Goal: Task Accomplishment & Management: Complete application form

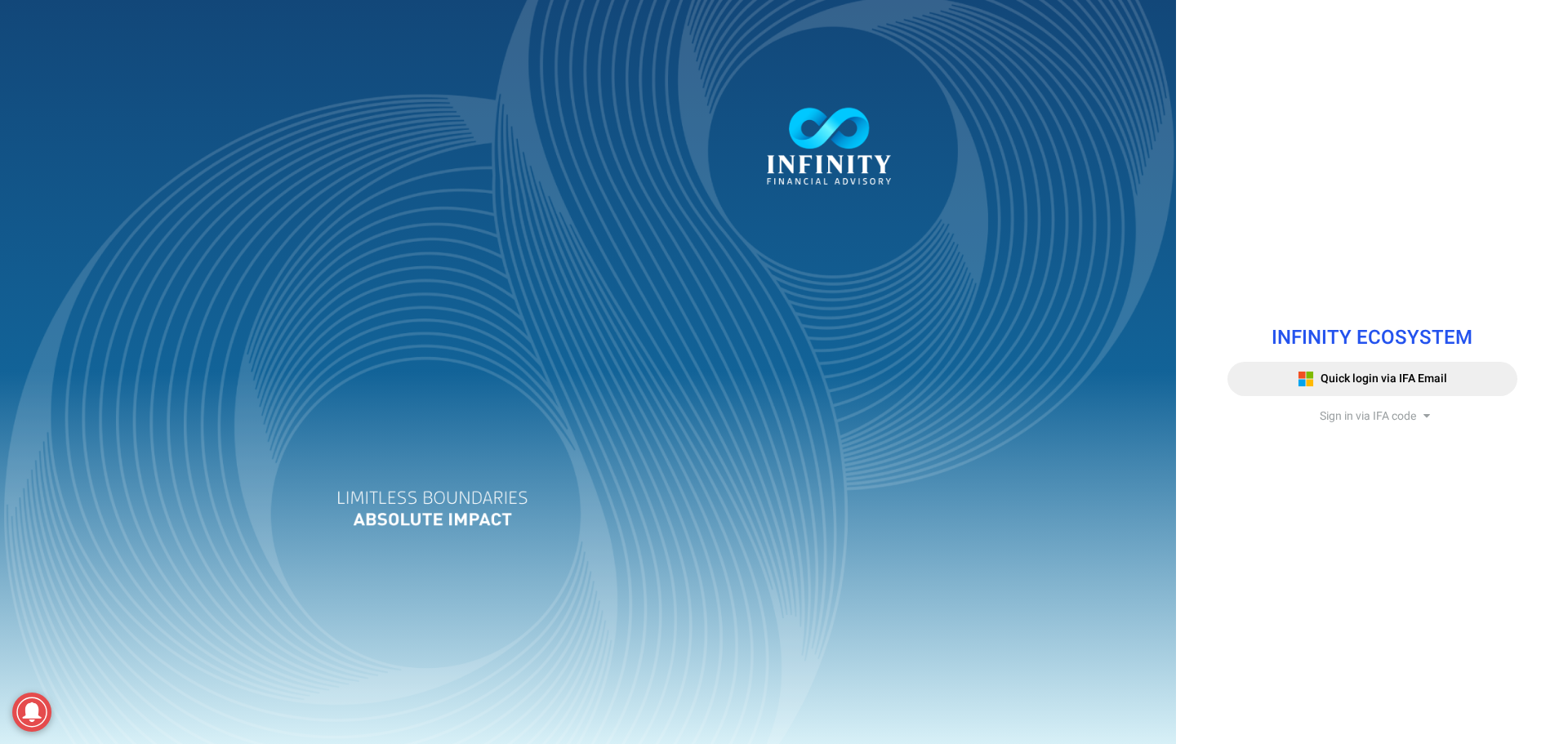
click at [1355, 411] on span "Sign in via IFA code" at bounding box center [1368, 416] width 96 height 17
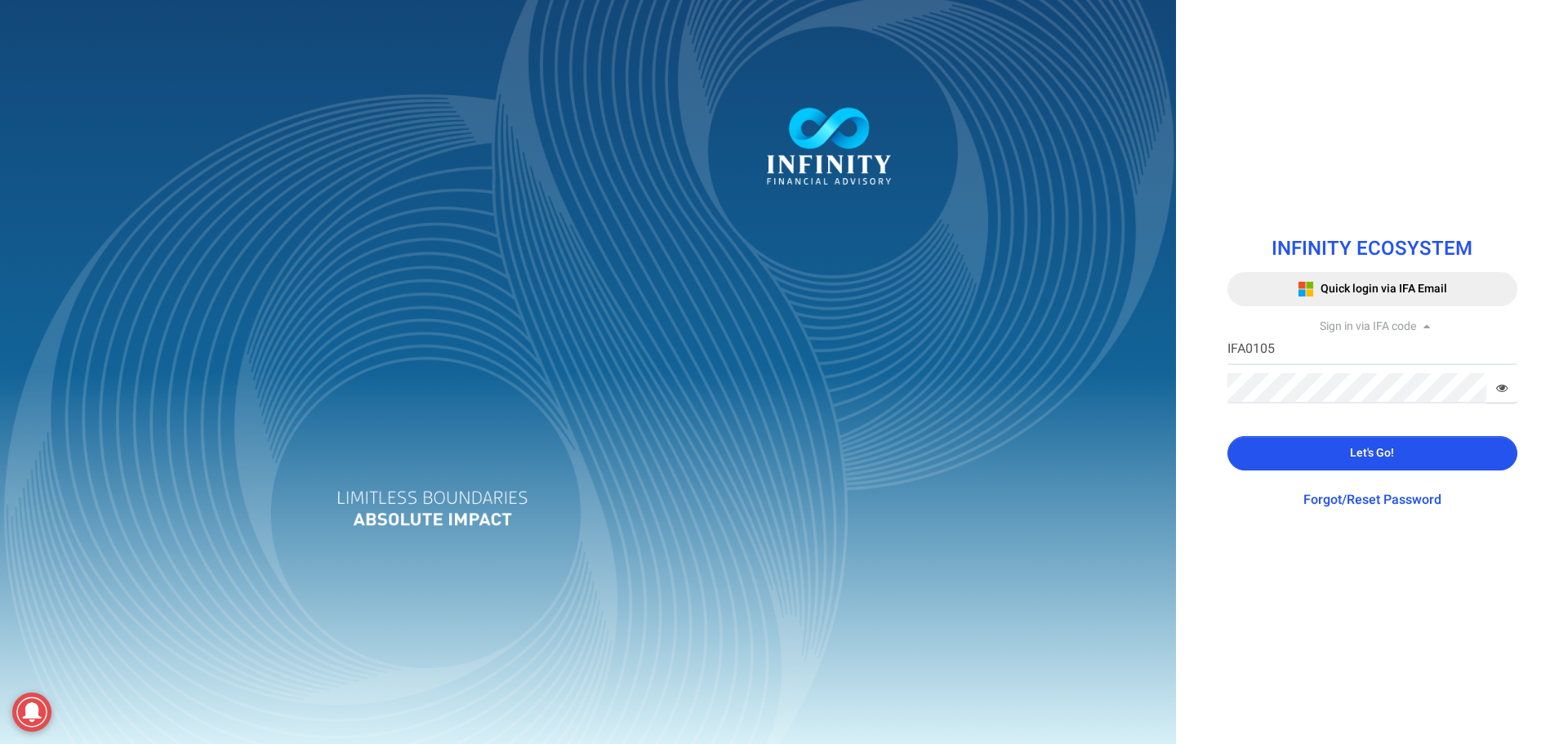
drag, startPoint x: 1306, startPoint y: 462, endPoint x: 1307, endPoint y: 450, distance: 12.0
click at [1306, 460] on button "Let's Go!" at bounding box center [1373, 453] width 290 height 35
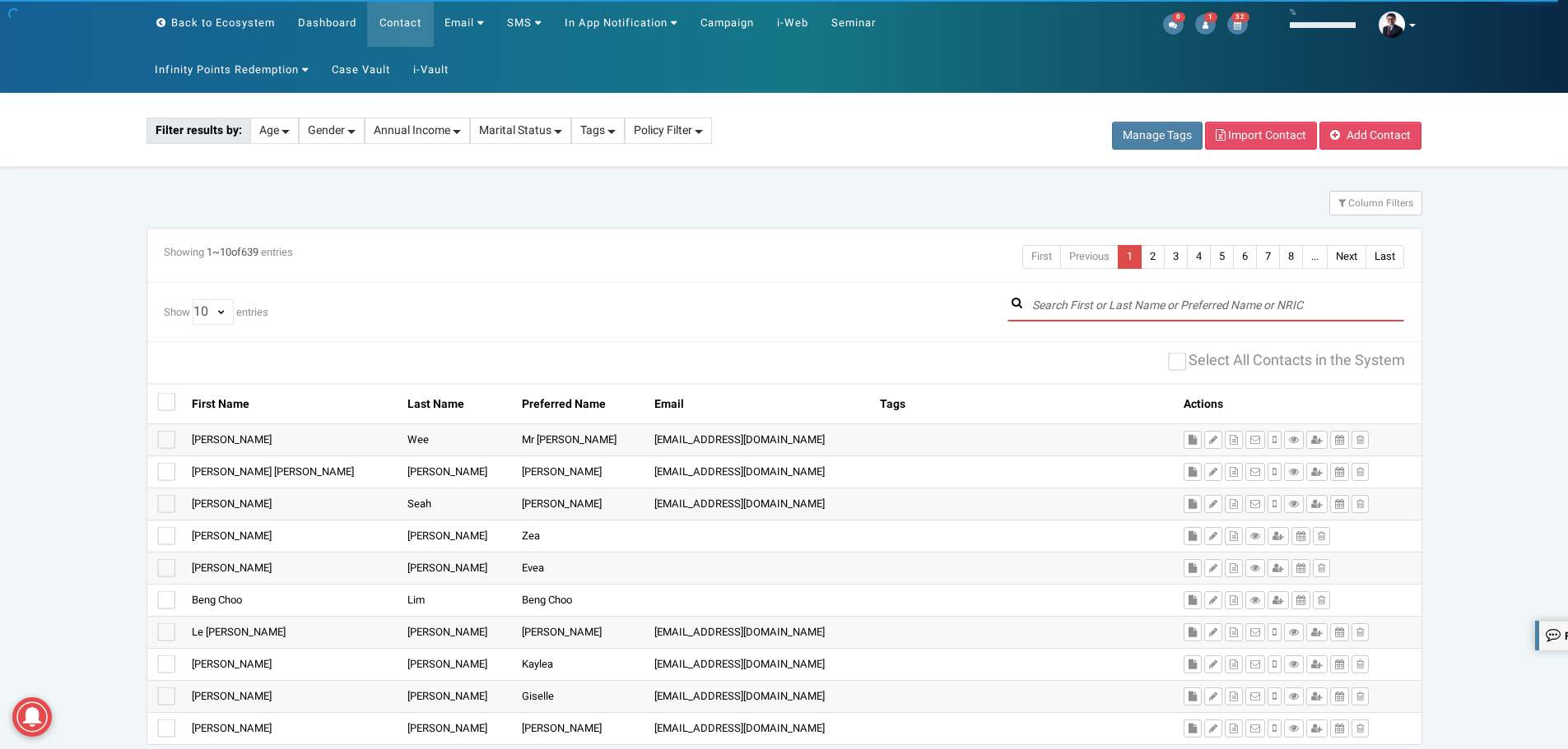
click at [1203, 305] on input "text" at bounding box center [1206, 307] width 397 height 31
paste input "Wai Chong"
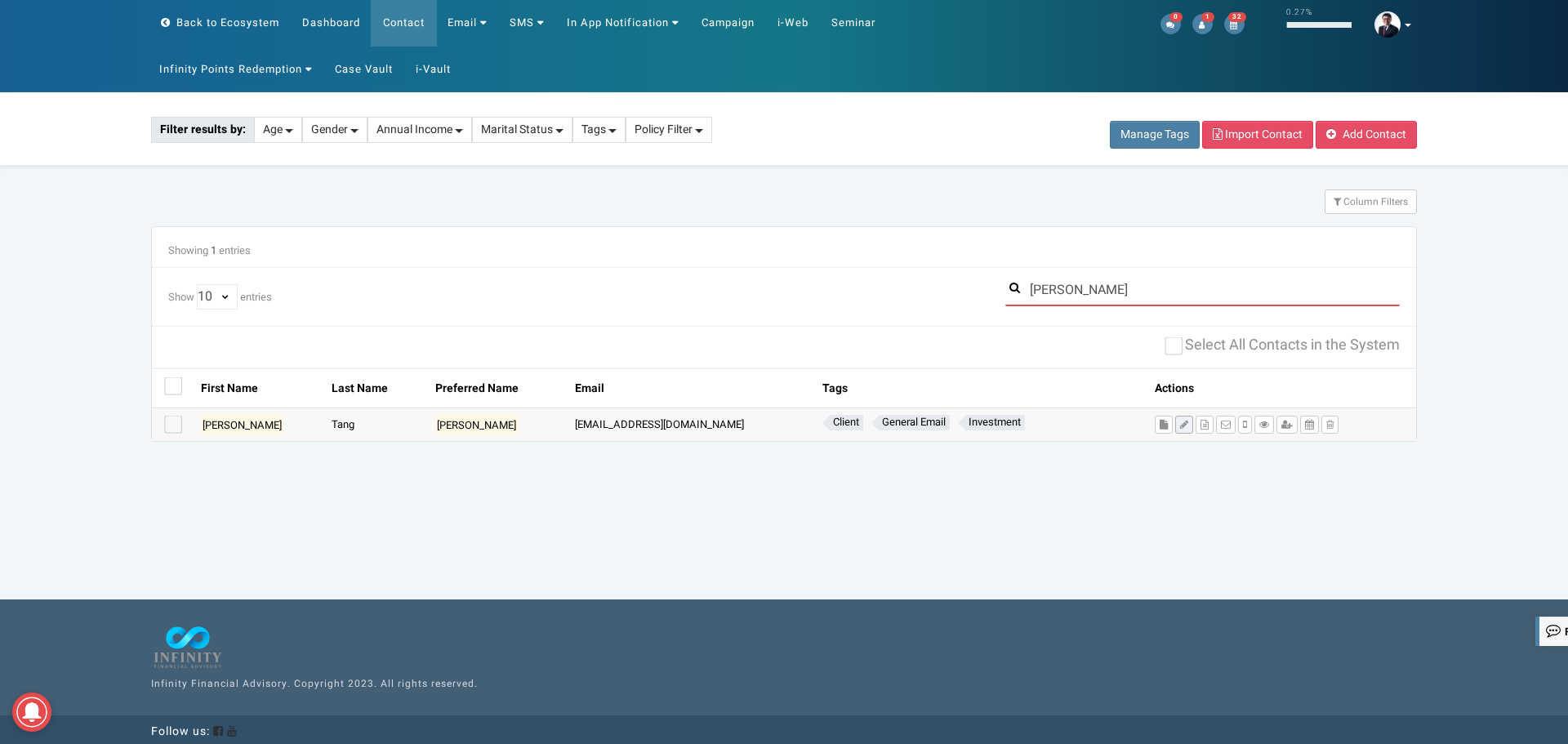
type input "Wai Chong"
click at [1180, 424] on icon at bounding box center [1185, 425] width 8 height 10
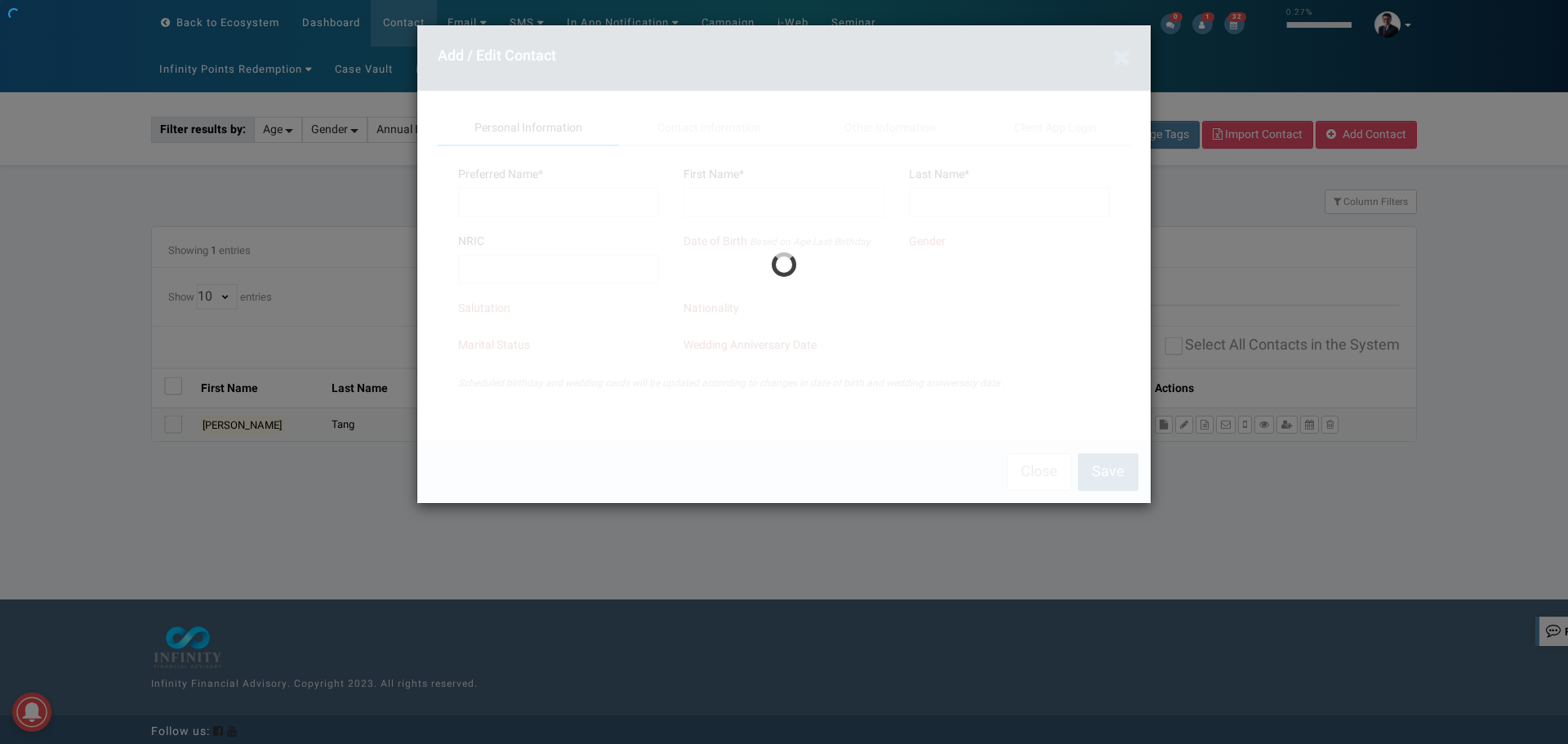
type input "Wai Chong"
type input "Tang"
type input "S7623905C"
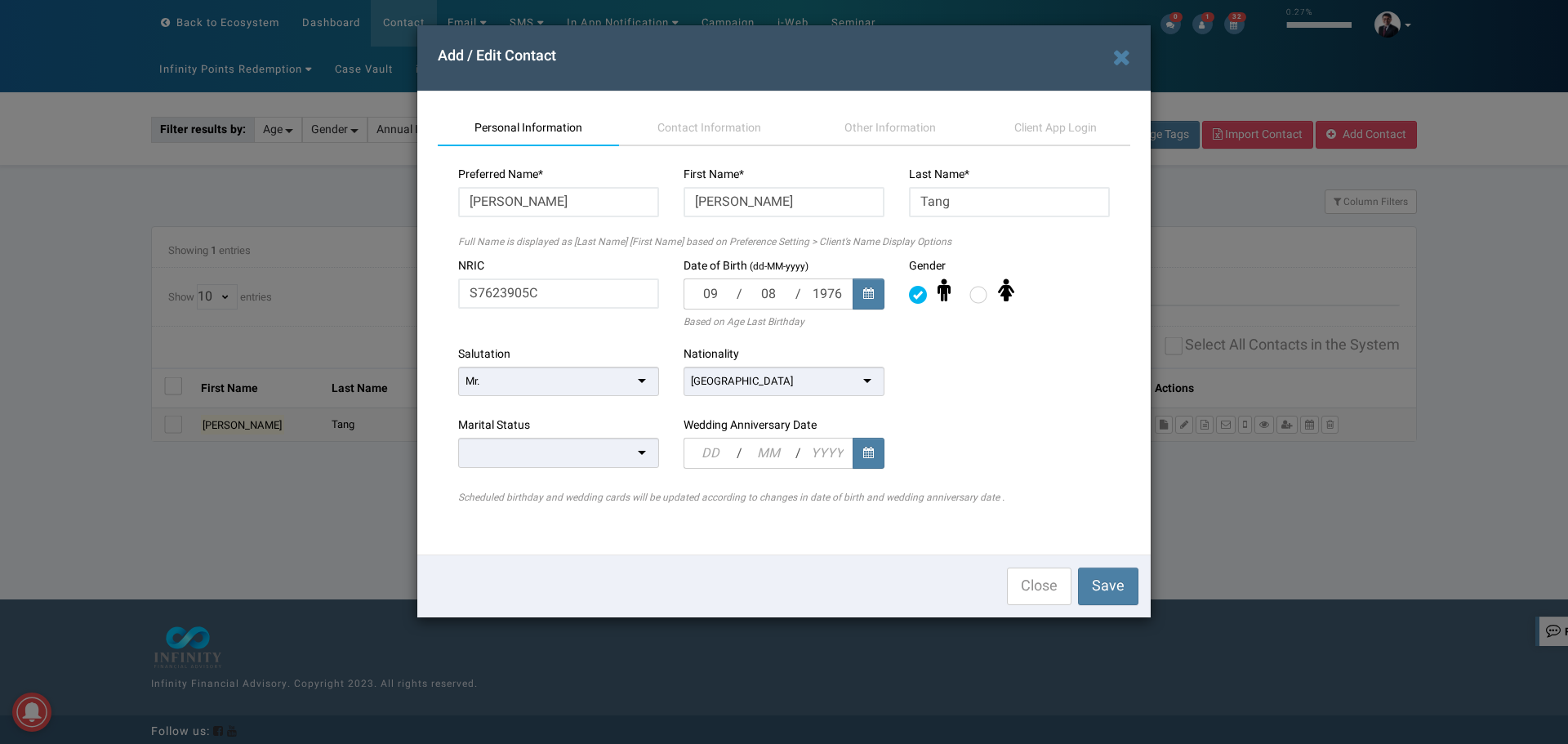
click at [613, 462] on div at bounding box center [558, 453] width 201 height 30
click at [728, 130] on span "Contact Information" at bounding box center [709, 128] width 104 height 17
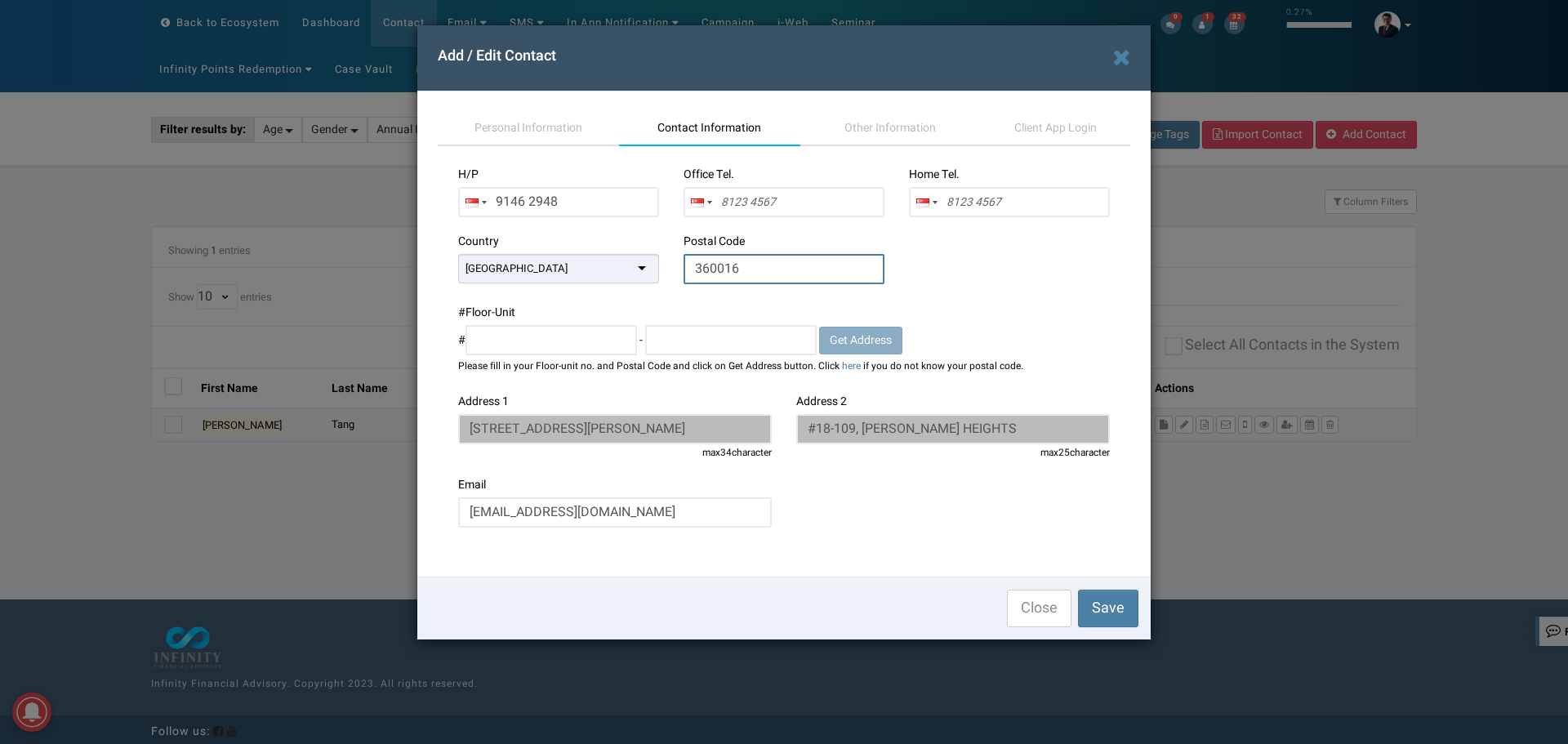
click at [762, 265] on input "360016" at bounding box center [784, 269] width 201 height 30
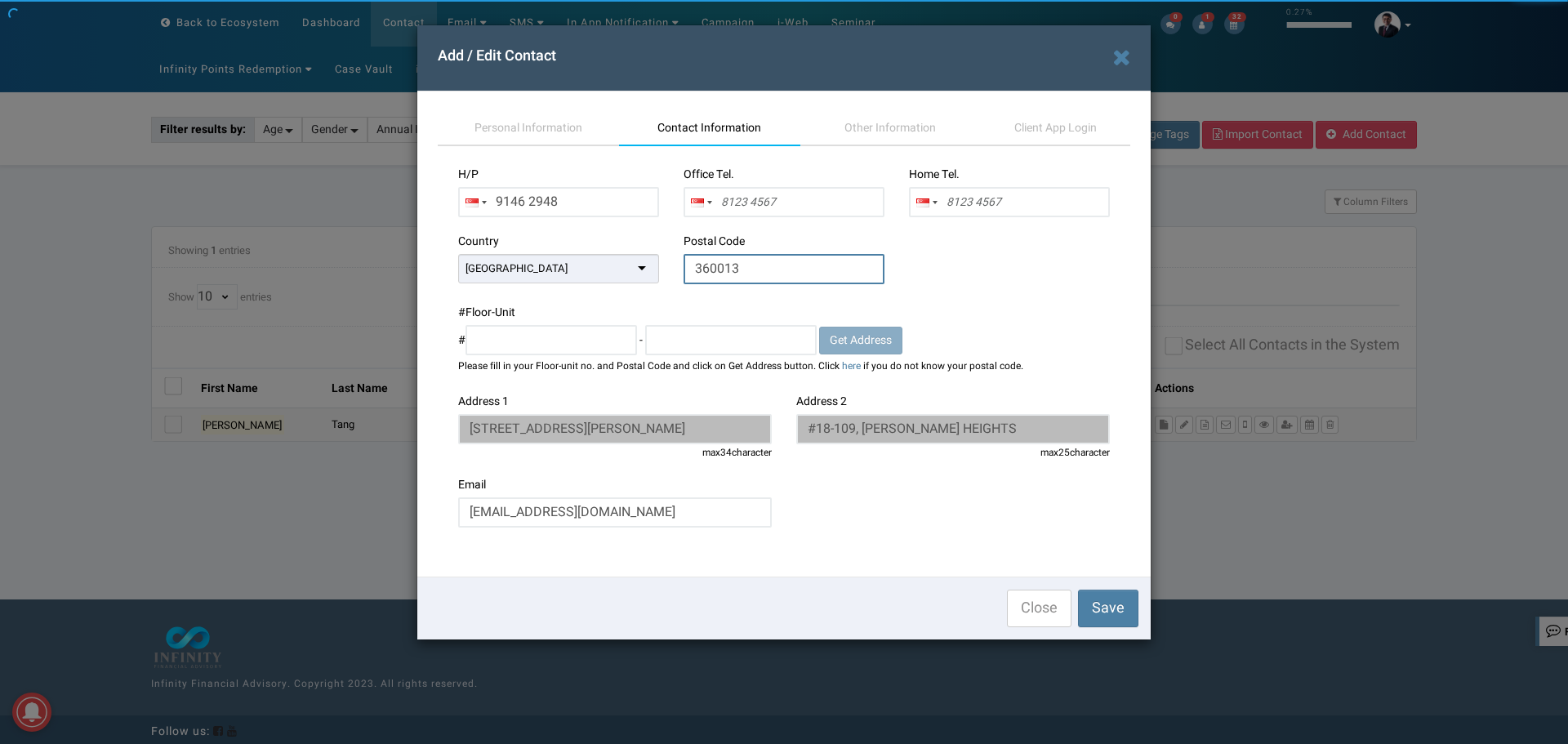
type input "360013"
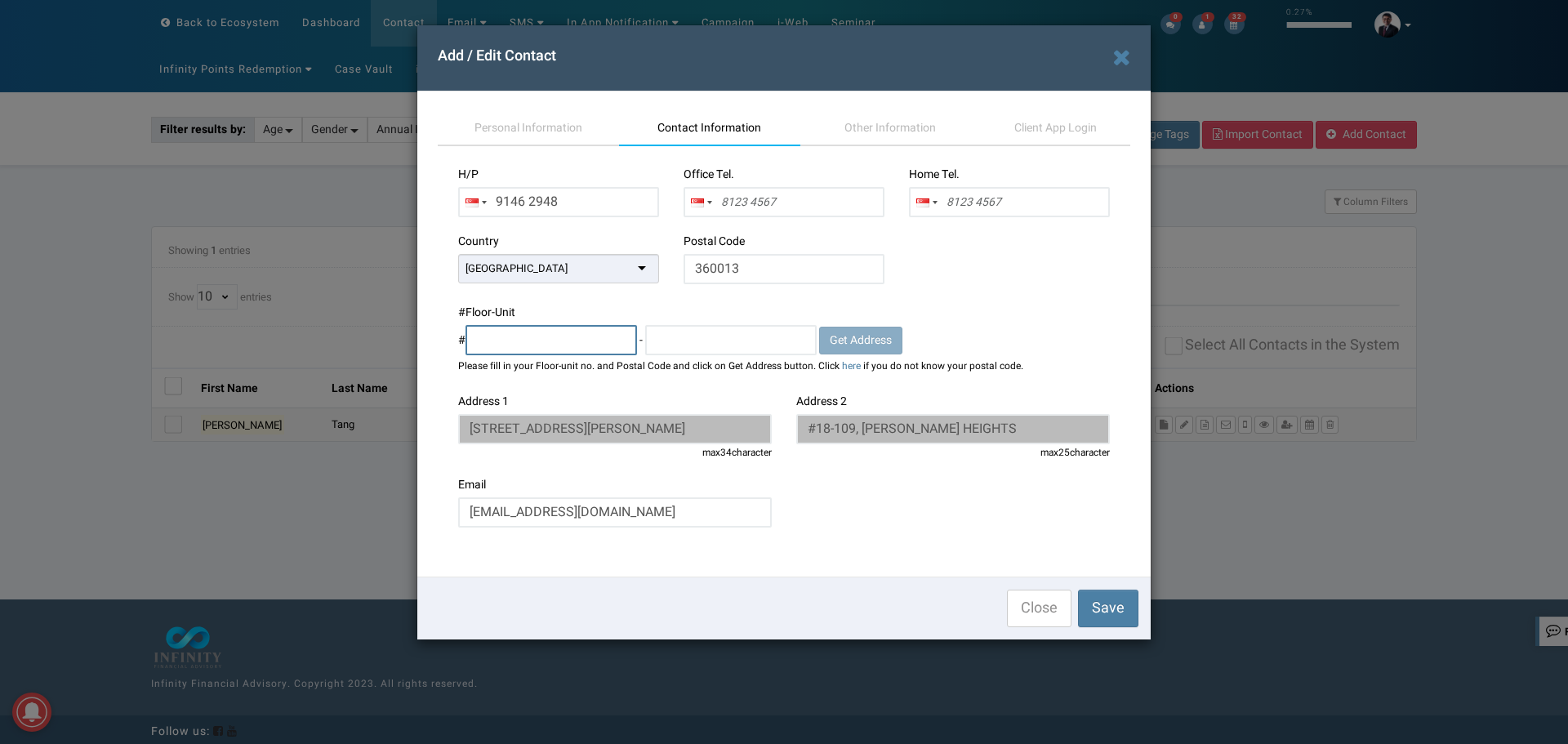
click at [571, 344] on input "text" at bounding box center [551, 340] width 172 height 30
type input "08"
type input "69"
click at [864, 340] on span "Get Address" at bounding box center [861, 340] width 62 height 17
type input "13 JOO SENG ROAD"
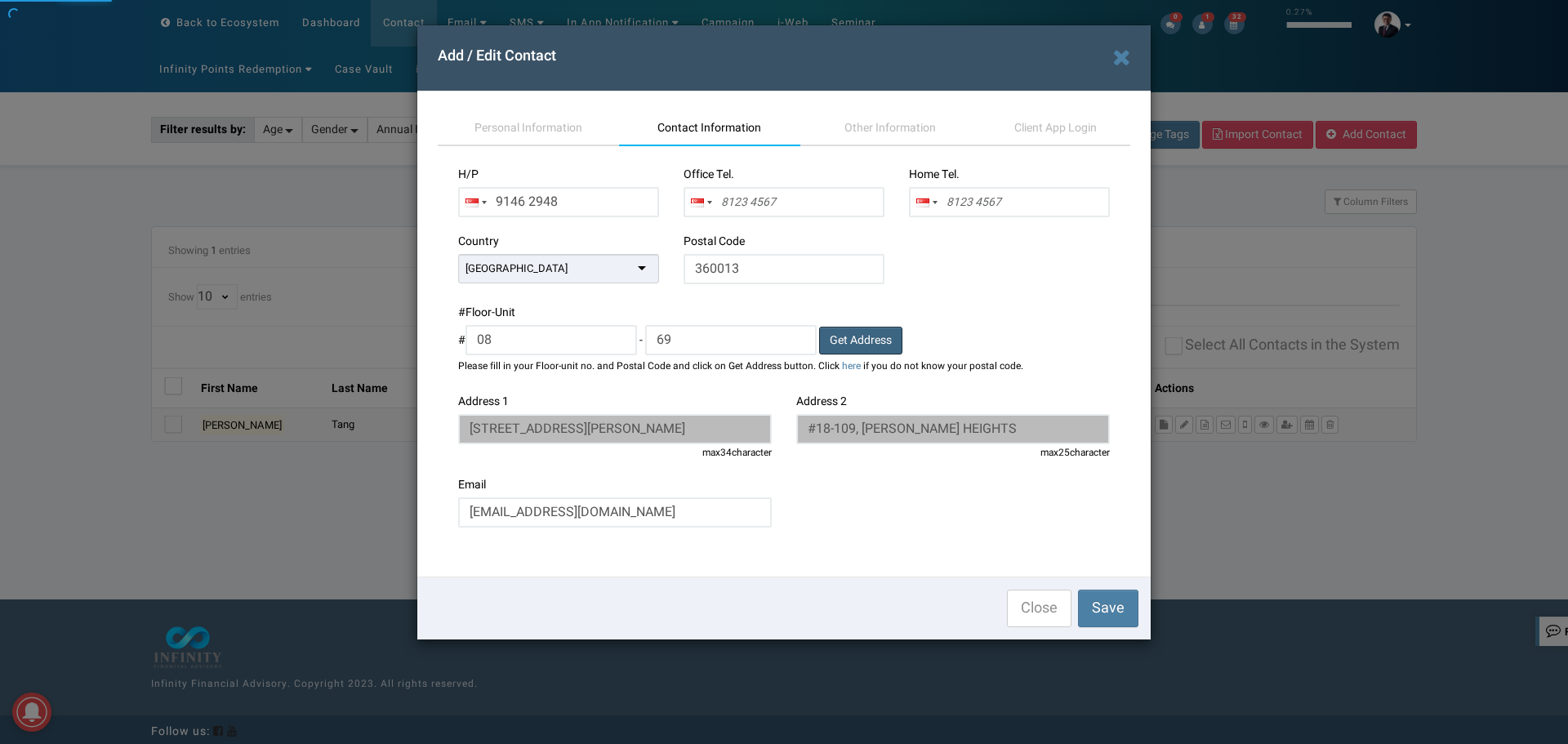
type input "#08-69, JOO SENG HEIGHTS"
click at [508, 115] on link "Personal Information" at bounding box center [528, 129] width 181 height 35
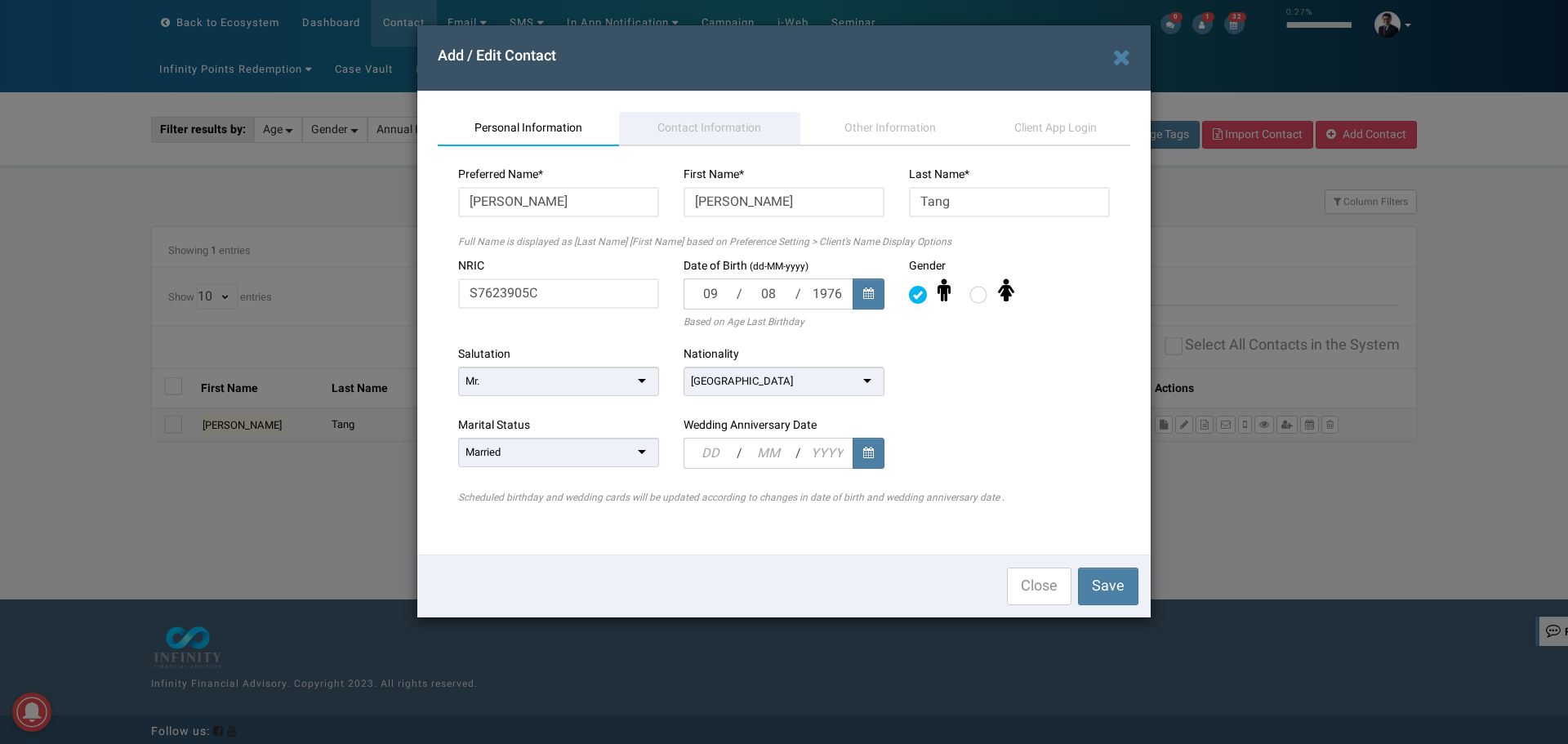
click at [739, 127] on span "Contact Information" at bounding box center [709, 128] width 104 height 17
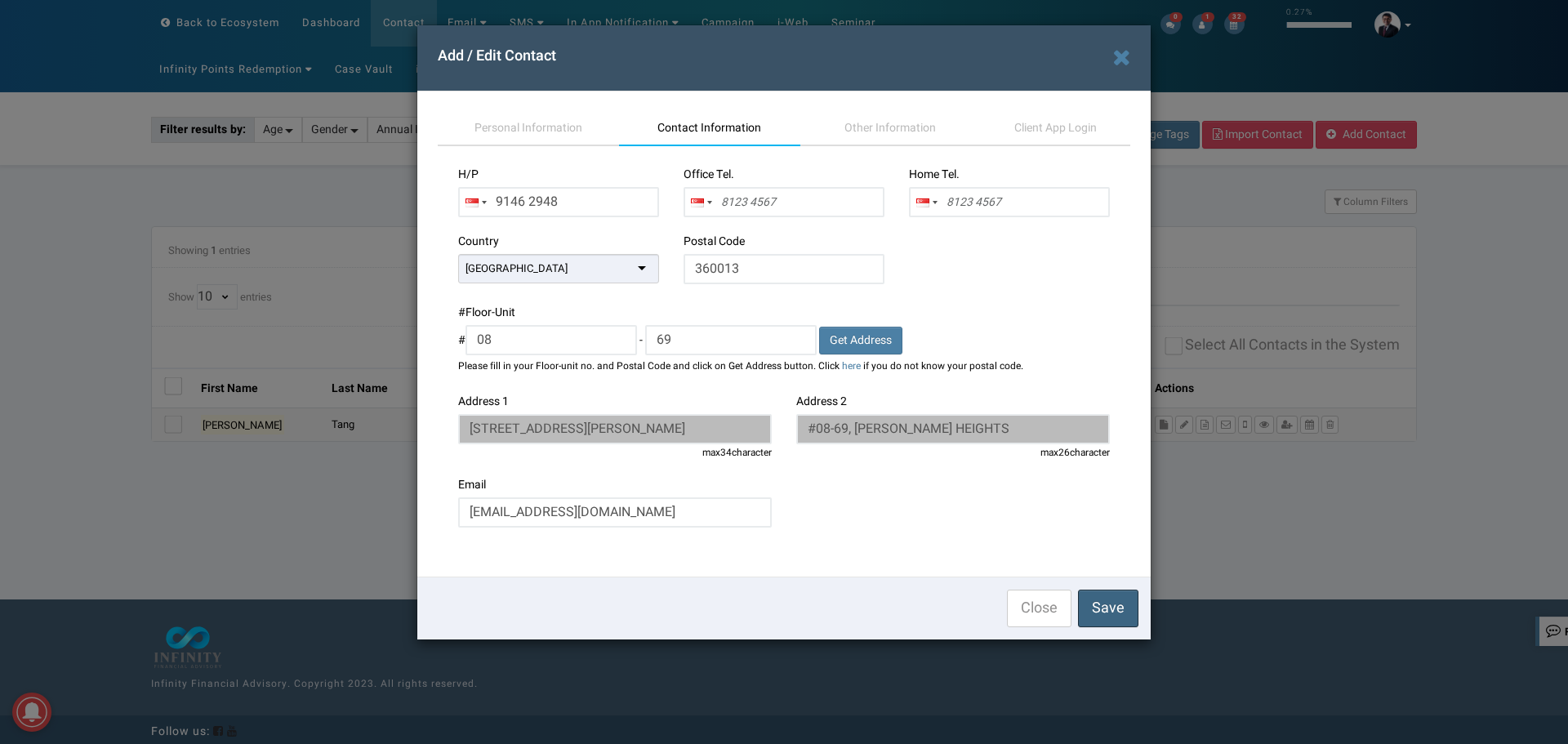
click at [1114, 613] on span "Save" at bounding box center [1108, 609] width 33 height 22
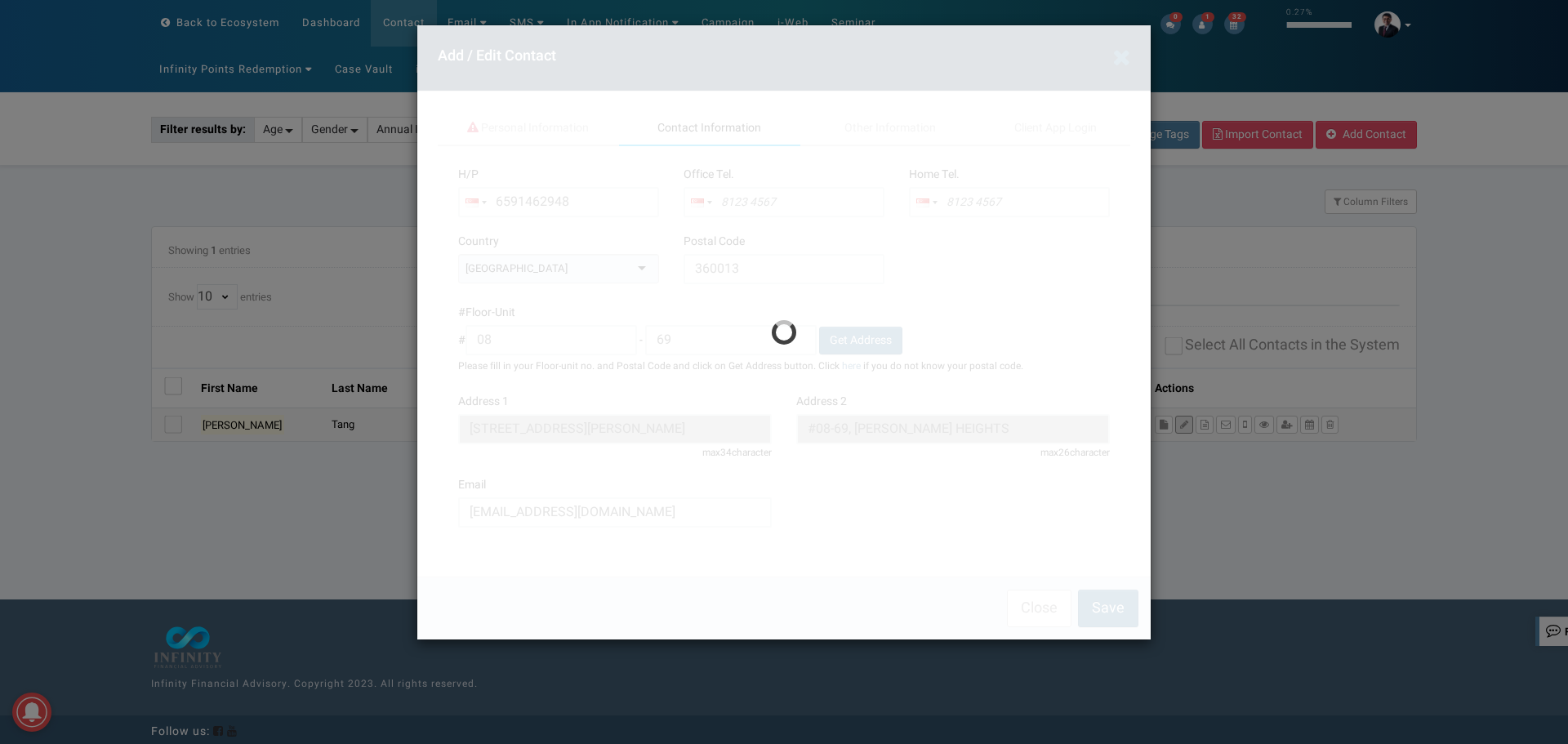
type input "9146 2948"
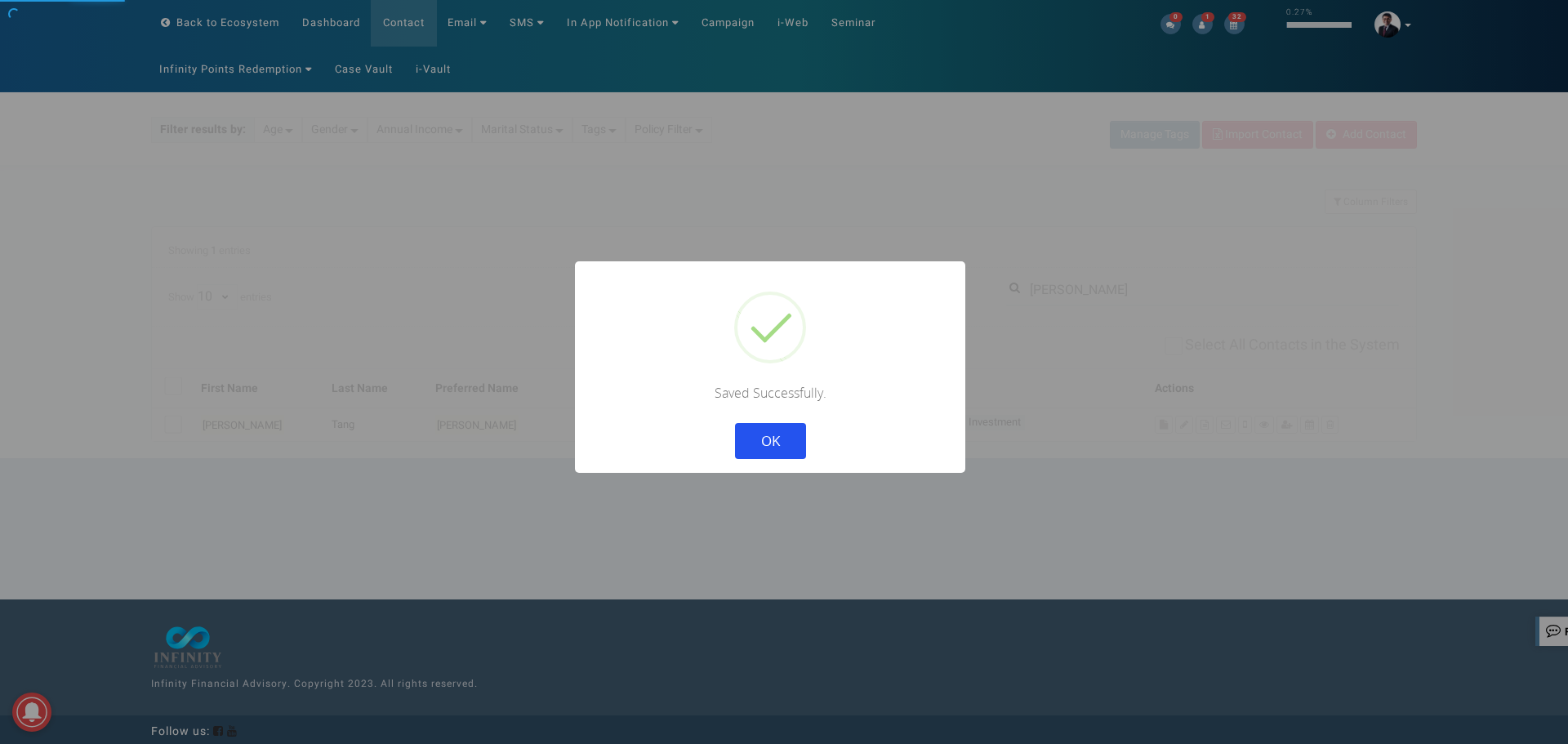
click at [786, 438] on button "OK" at bounding box center [771, 441] width 71 height 36
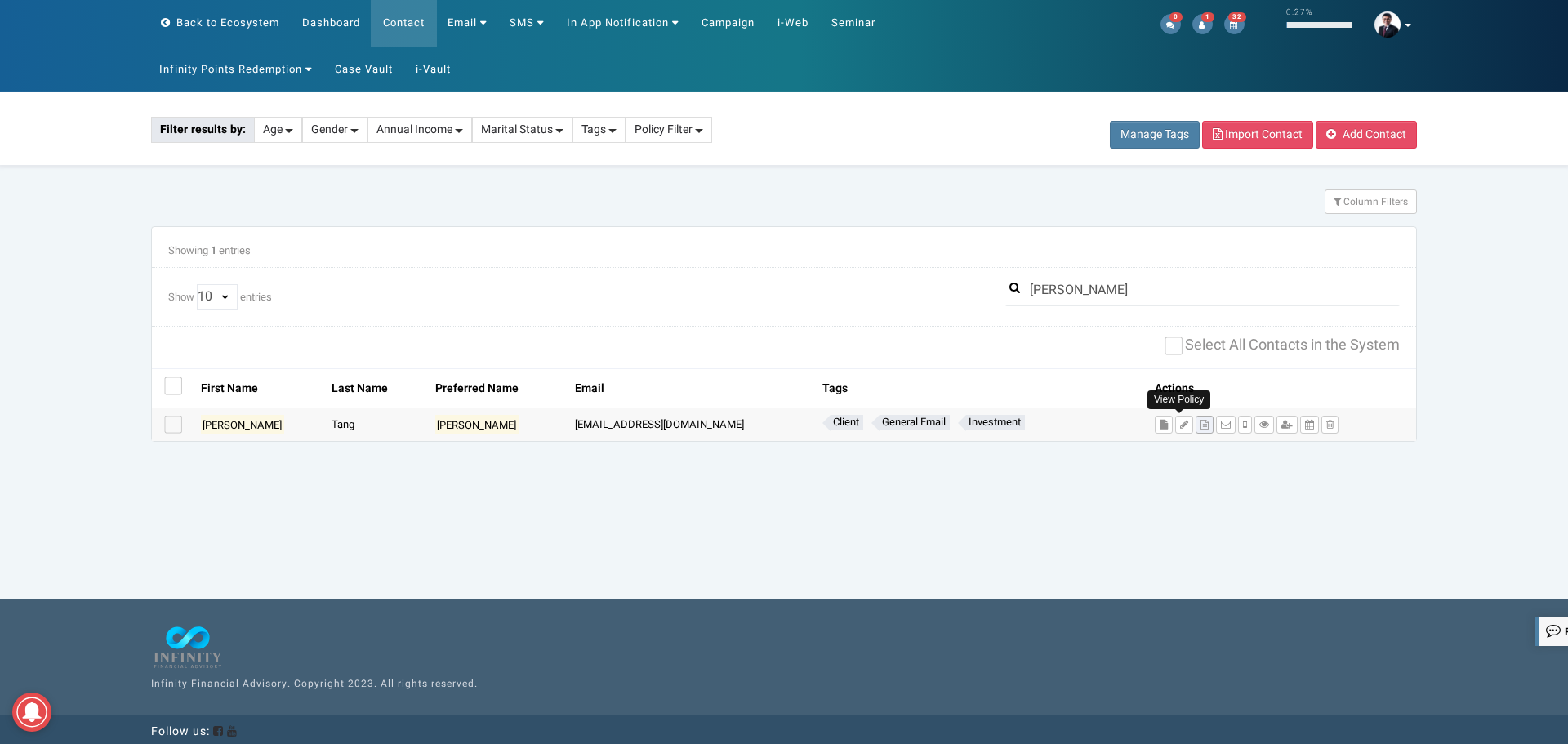
click at [1201, 430] on icon at bounding box center [1205, 425] width 8 height 10
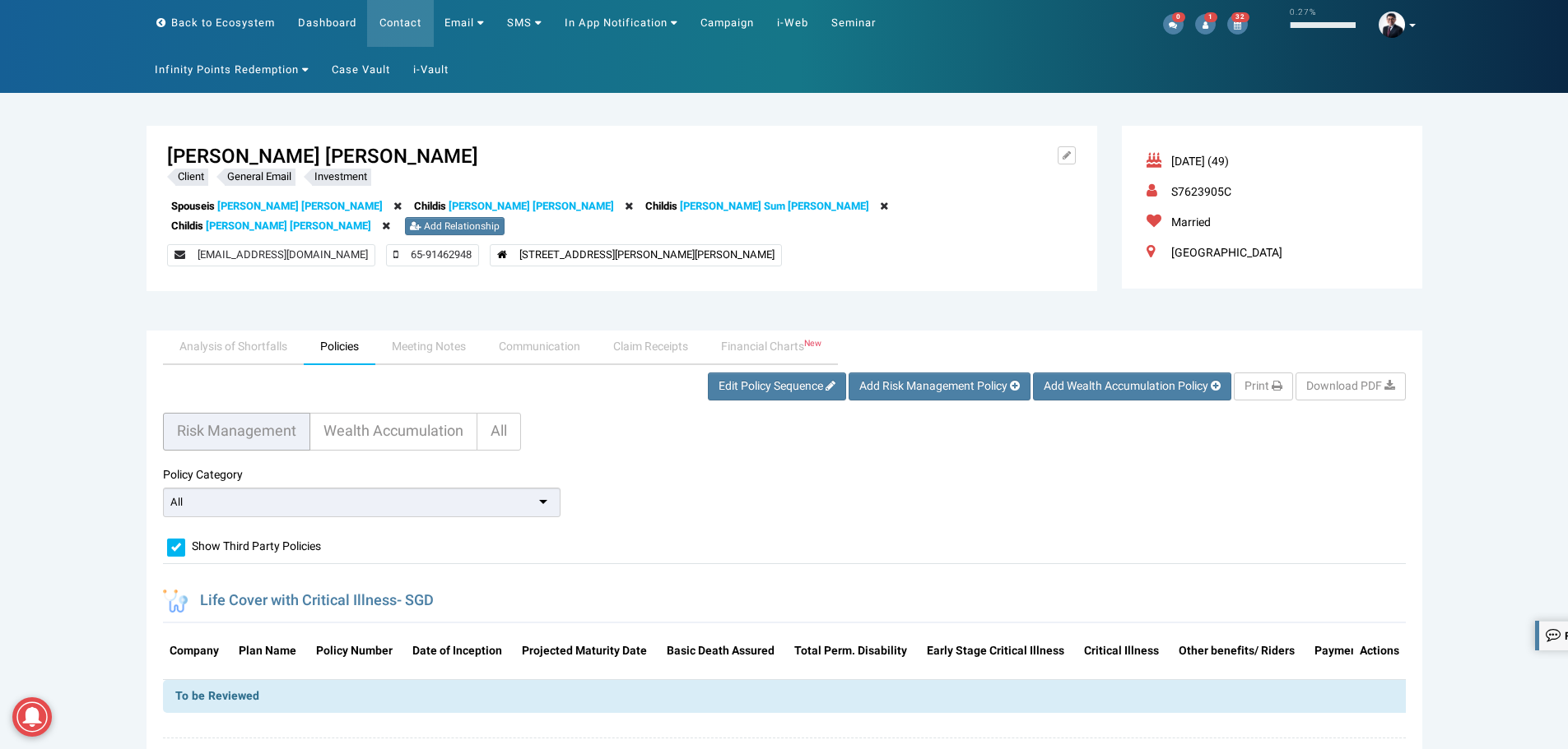
click at [253, 201] on link "Lee Yin Lin" at bounding box center [300, 206] width 165 height 15
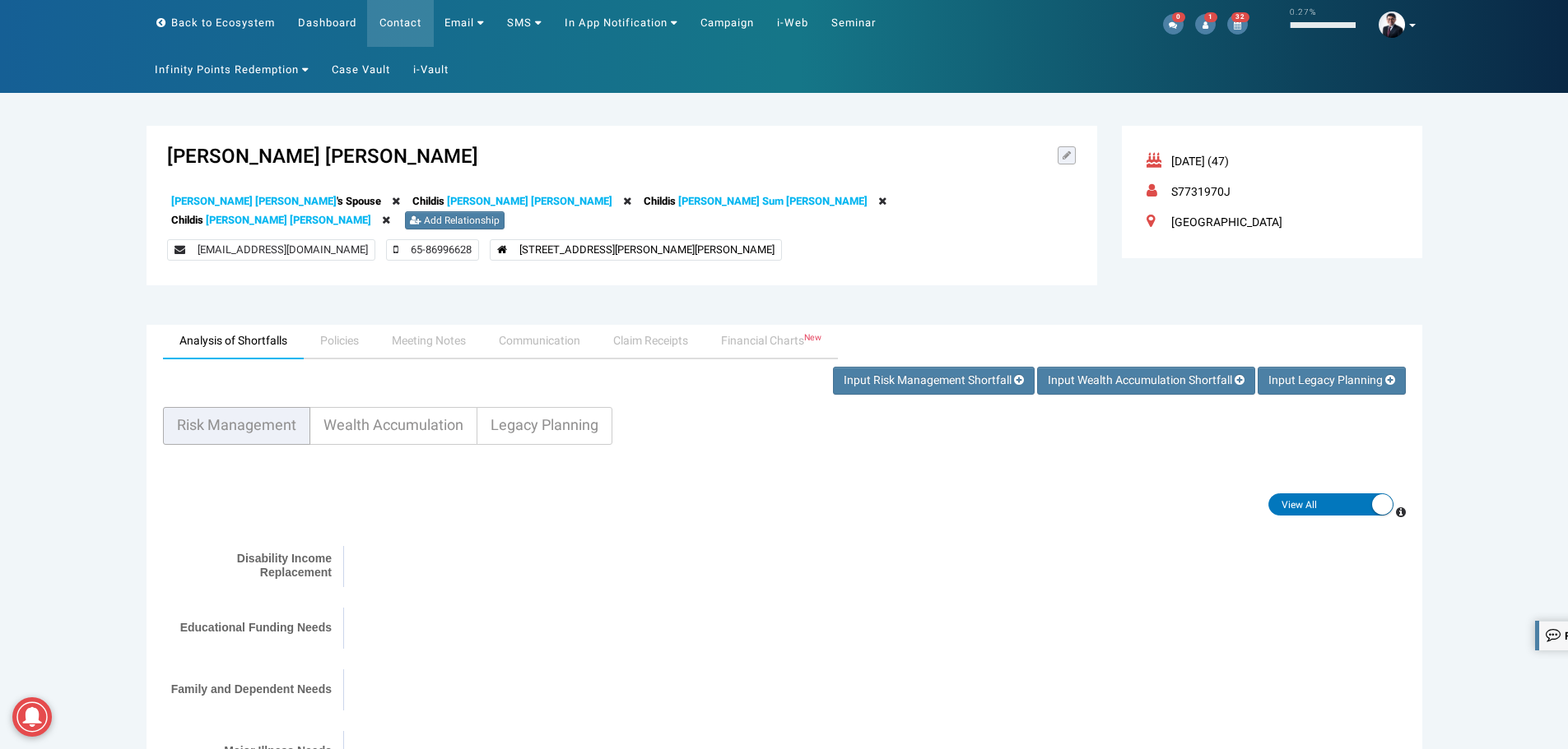
click at [1064, 153] on icon at bounding box center [1067, 156] width 9 height 10
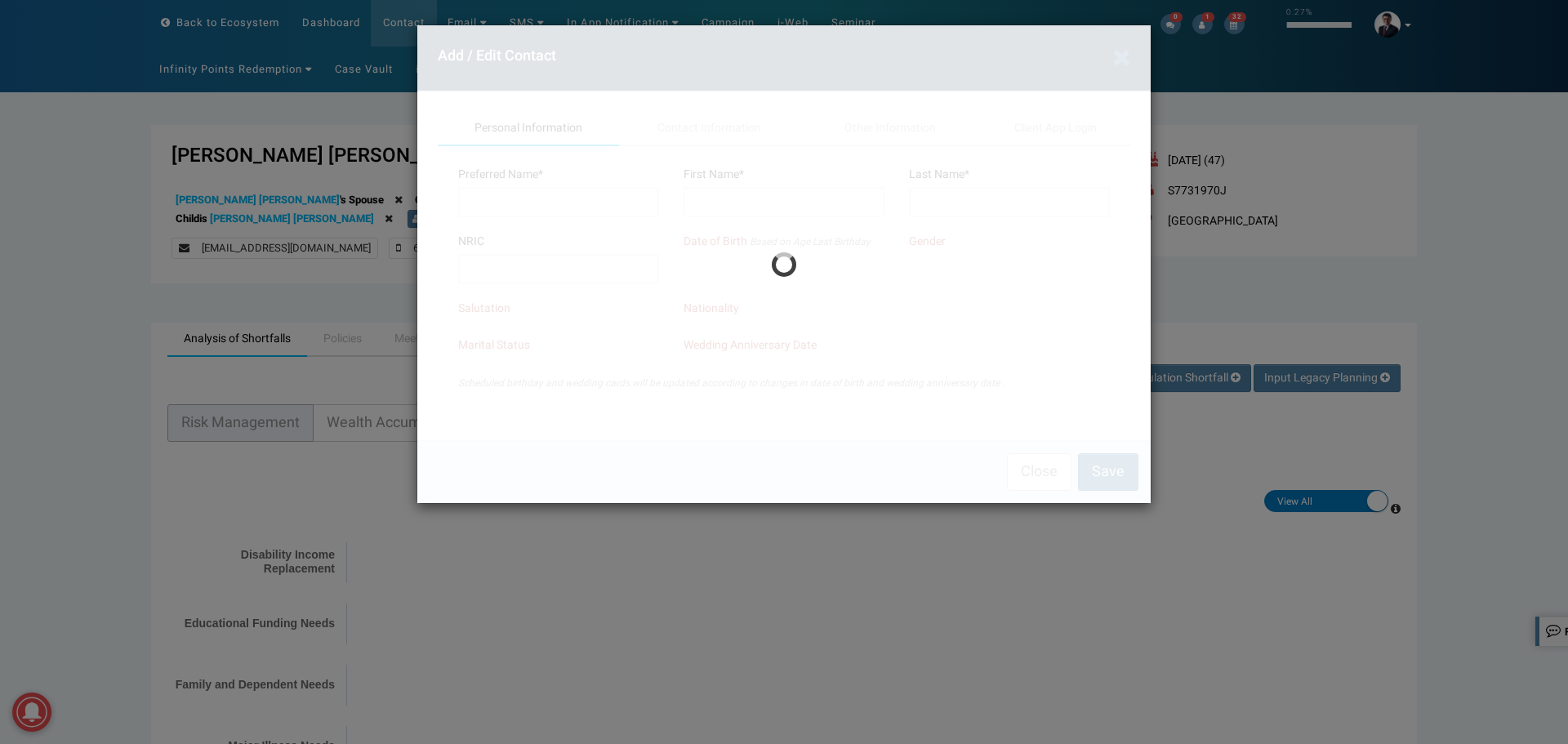
type input "Eileen"
type input "Yin Lin"
type input "Lee"
type input "S7731970J"
type input "8699 6628"
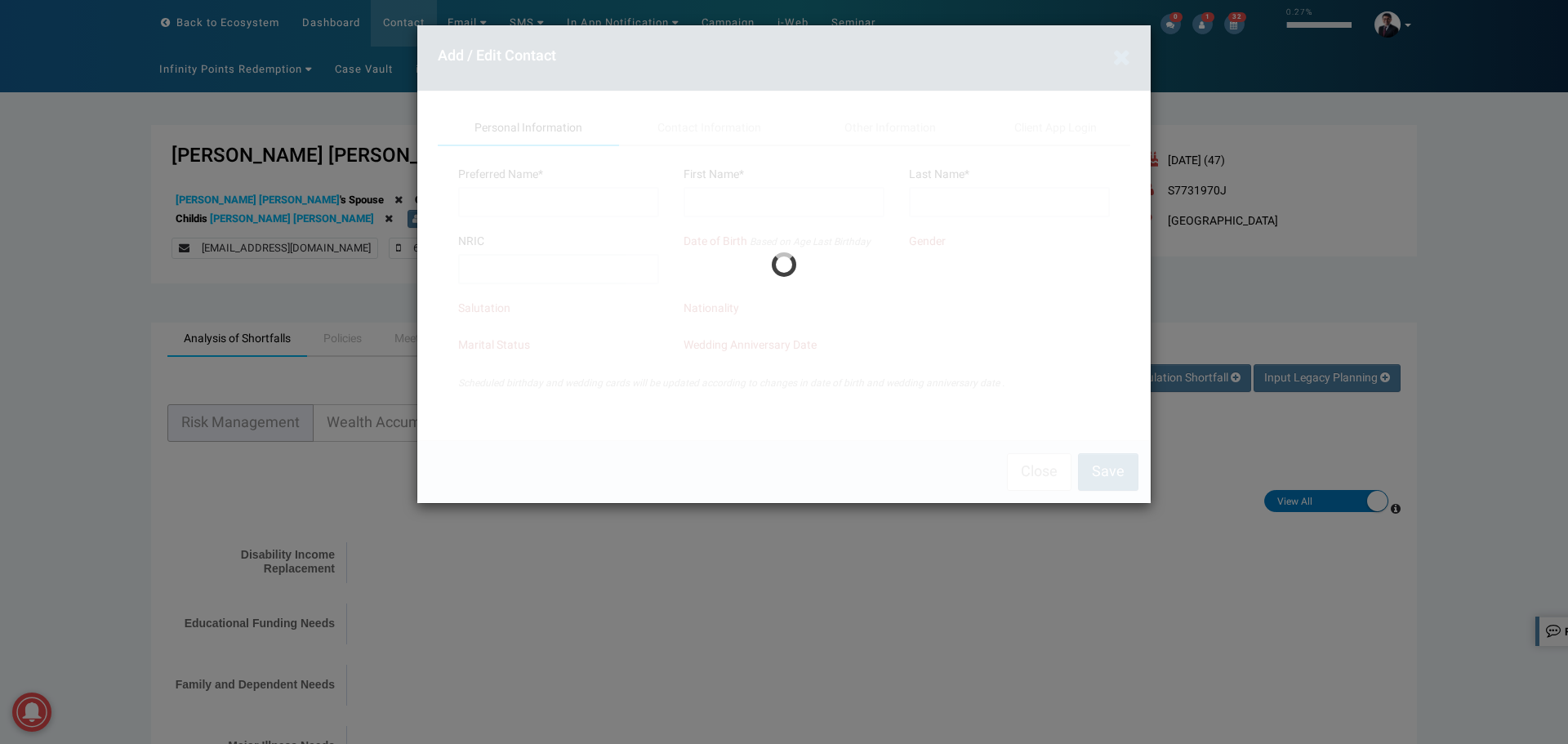
type input "360016"
type input "16 JOO SENG ROAD"
type input "#18-109, JOO SENG HEIGHTS"
type input "eileenlee111@hotmail.com"
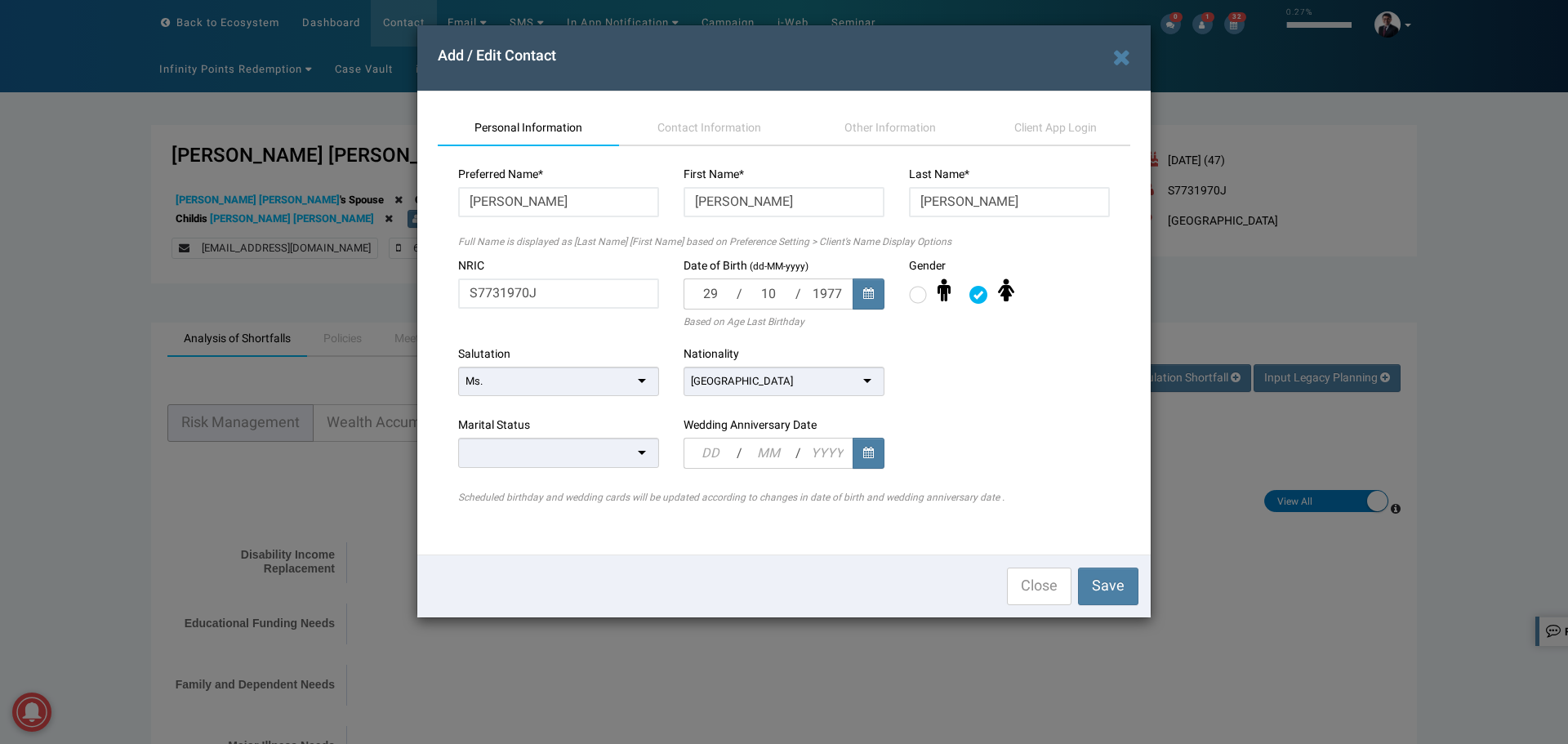
click at [575, 453] on div at bounding box center [558, 453] width 201 height 30
click at [736, 125] on span "Contact Information" at bounding box center [709, 128] width 104 height 17
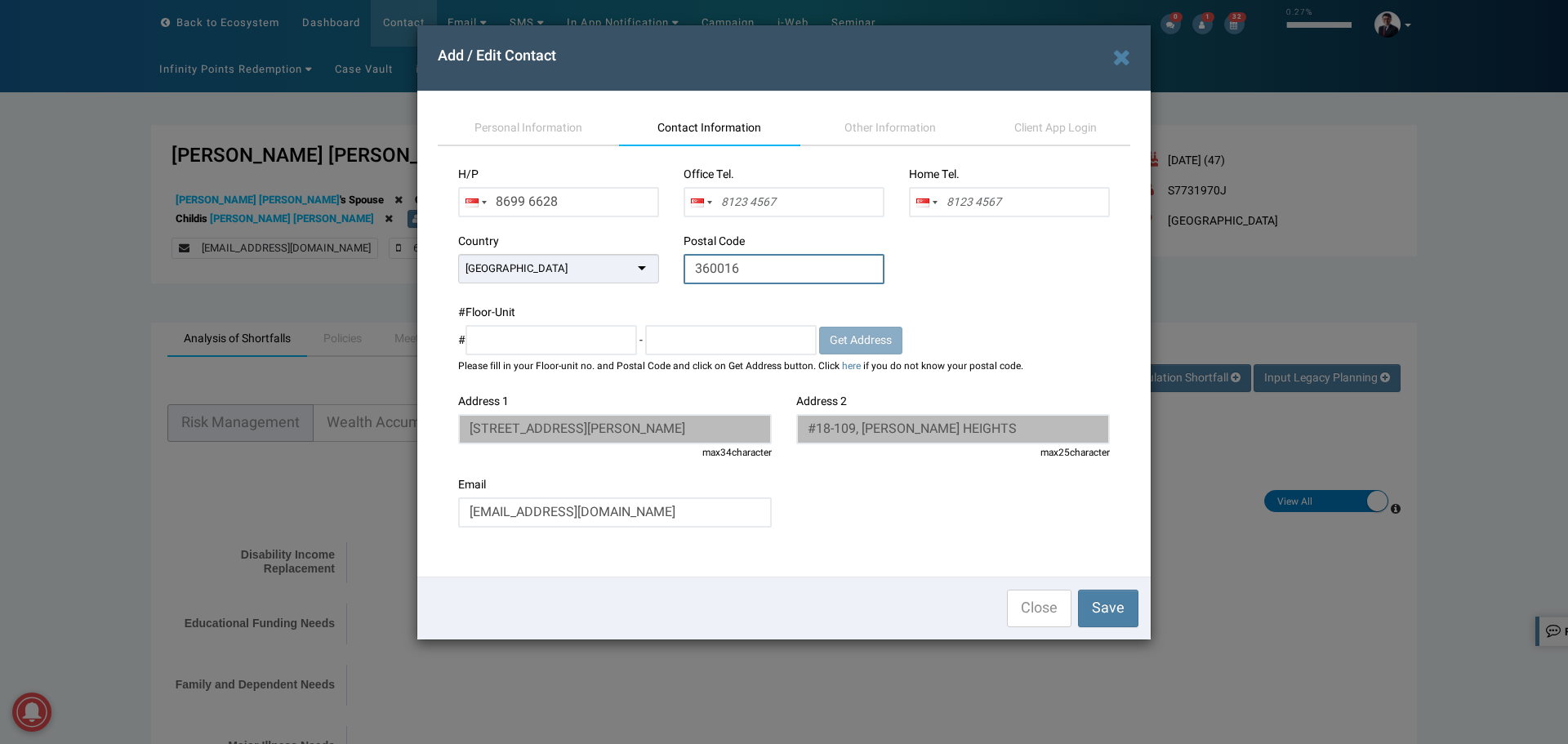
click at [734, 274] on input "360016" at bounding box center [784, 269] width 201 height 30
type input "360013"
click at [602, 333] on input "text" at bounding box center [551, 340] width 172 height 30
type input "08"
type input "69"
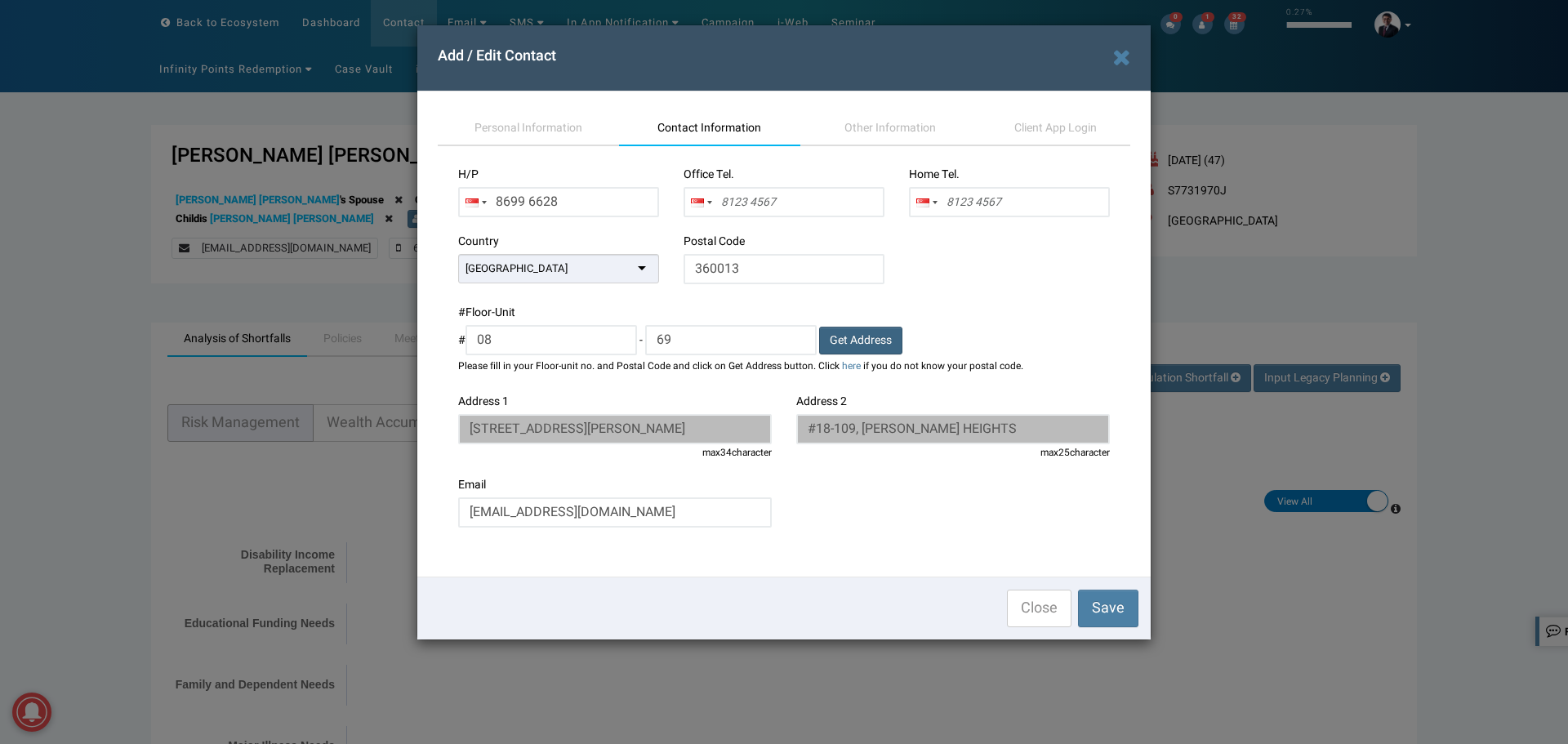
click at [872, 334] on span "Get Address" at bounding box center [861, 340] width 62 height 17
type input "13 JOO SENG ROAD"
type input "#08-69, JOO SENG HEIGHTS"
drag, startPoint x: 537, startPoint y: 121, endPoint x: 591, endPoint y: 118, distance: 54.1
click at [537, 121] on span "Personal Information" at bounding box center [528, 128] width 107 height 17
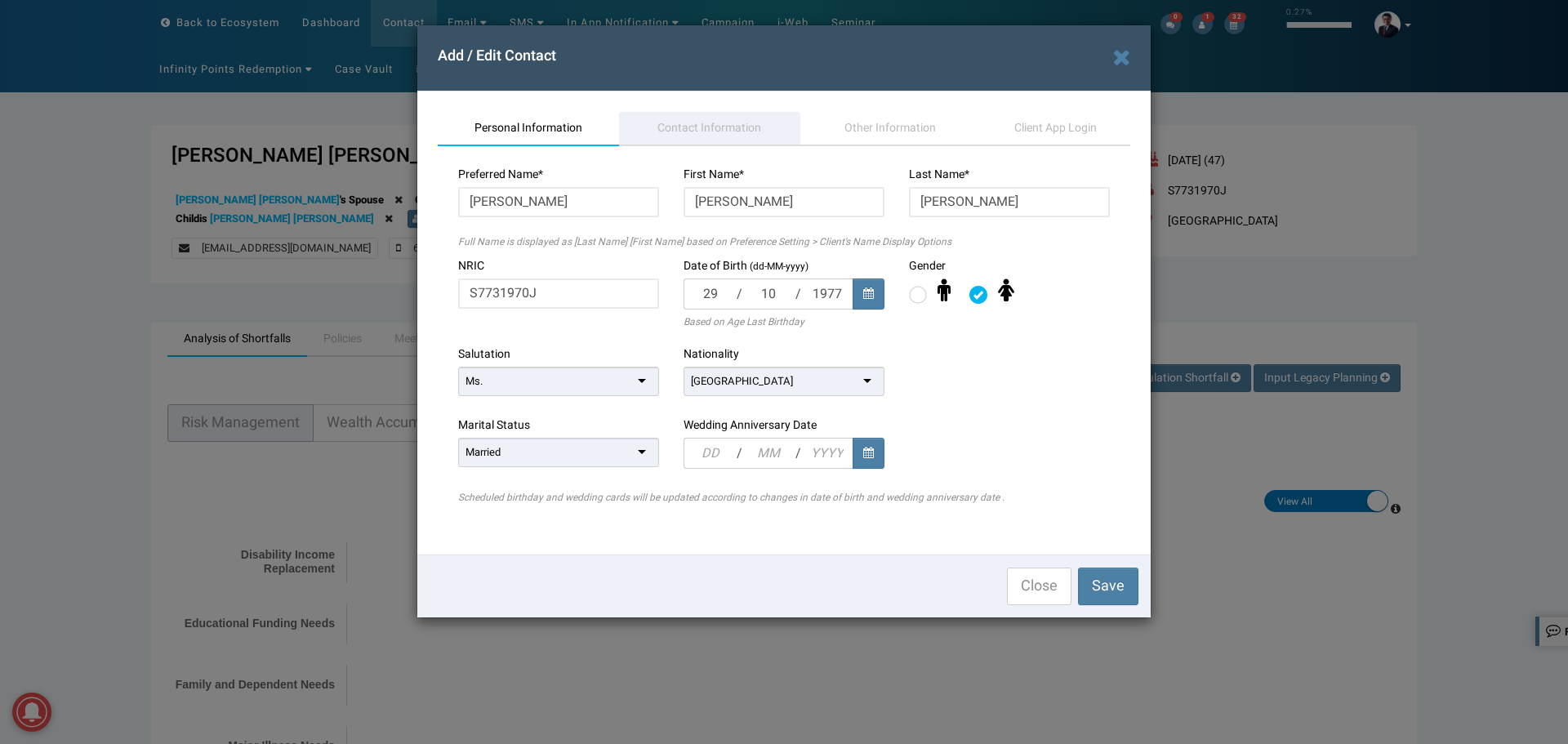
click at [671, 115] on link "Contact Information" at bounding box center [710, 129] width 181 height 35
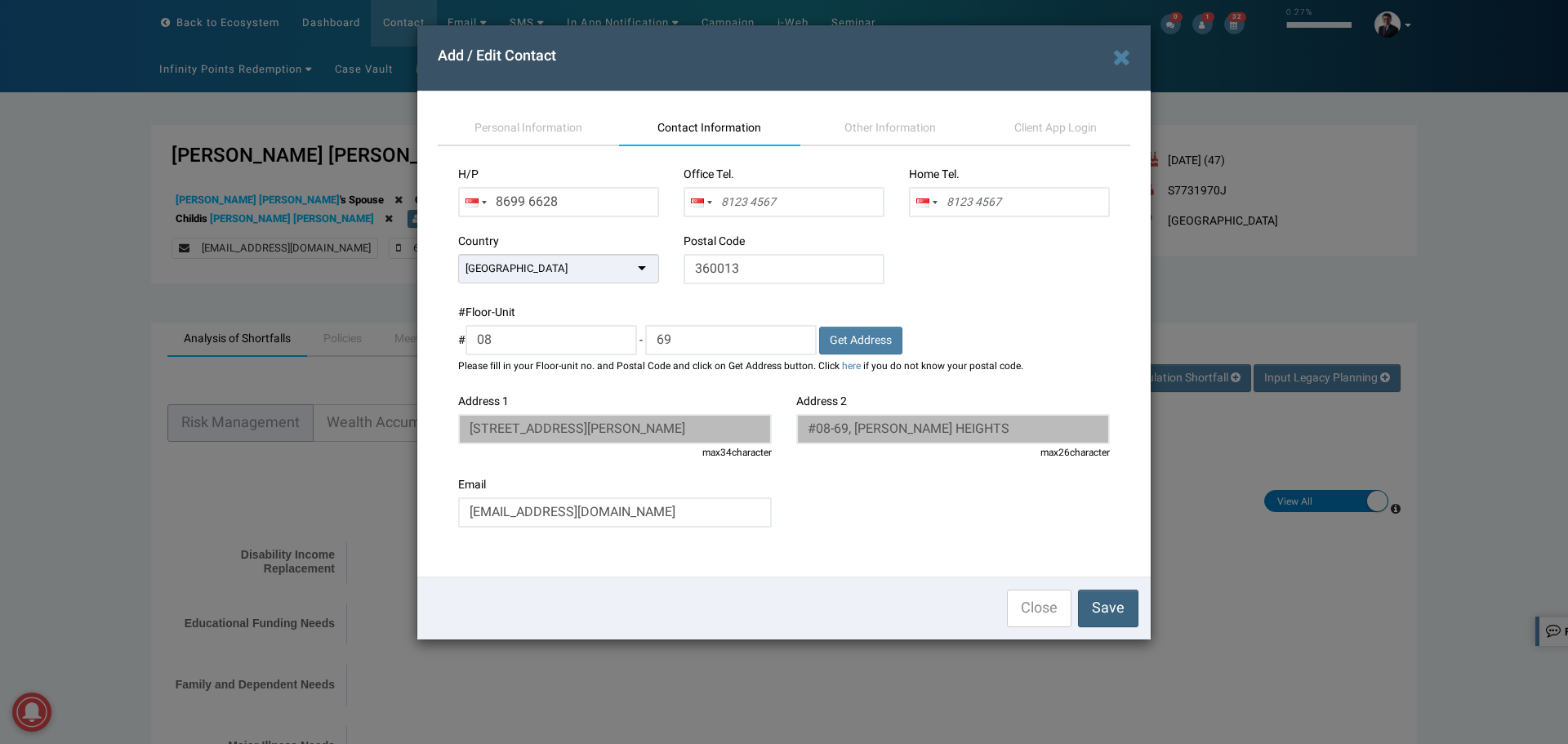
click at [1087, 617] on button "Save" at bounding box center [1108, 609] width 60 height 37
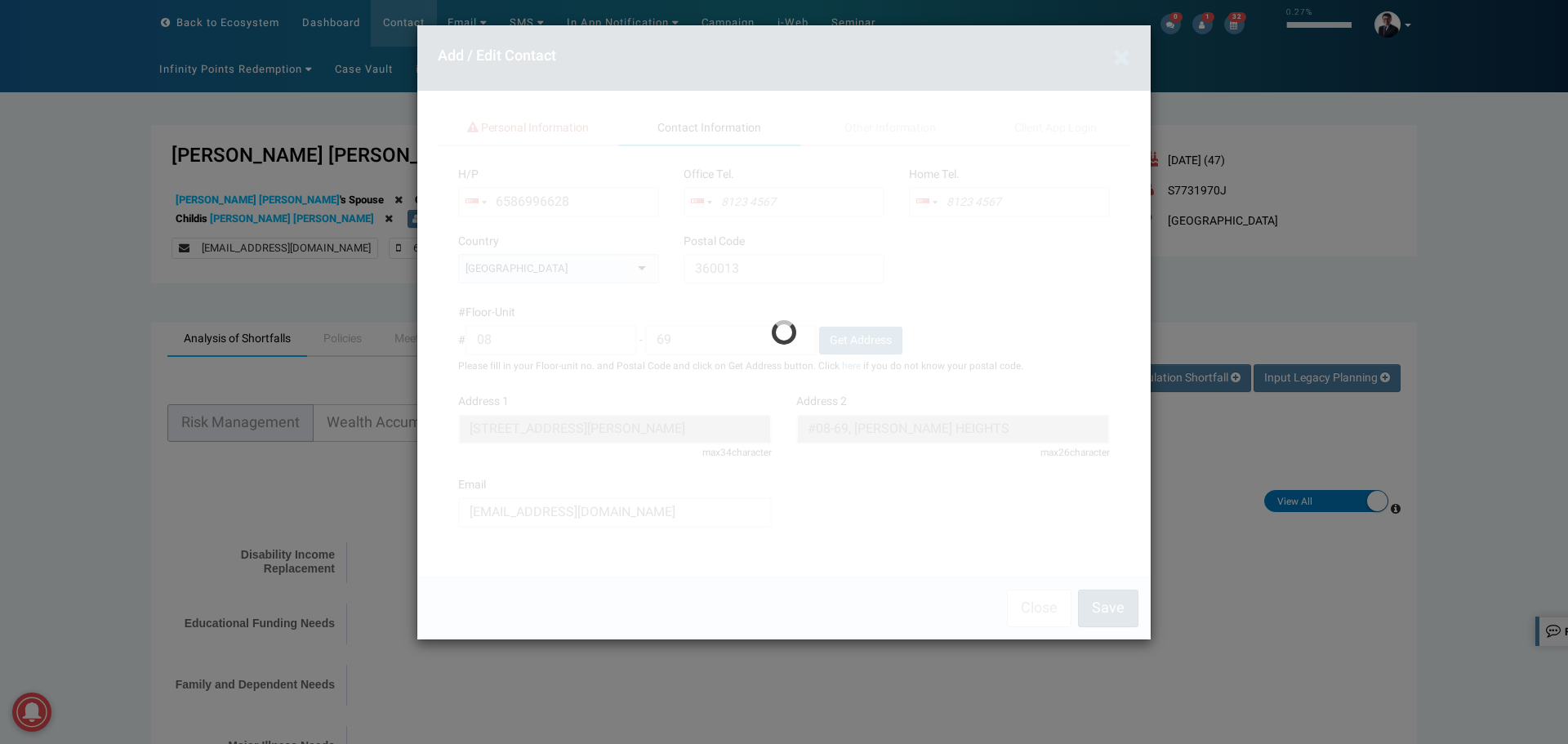
type input "8699 6628"
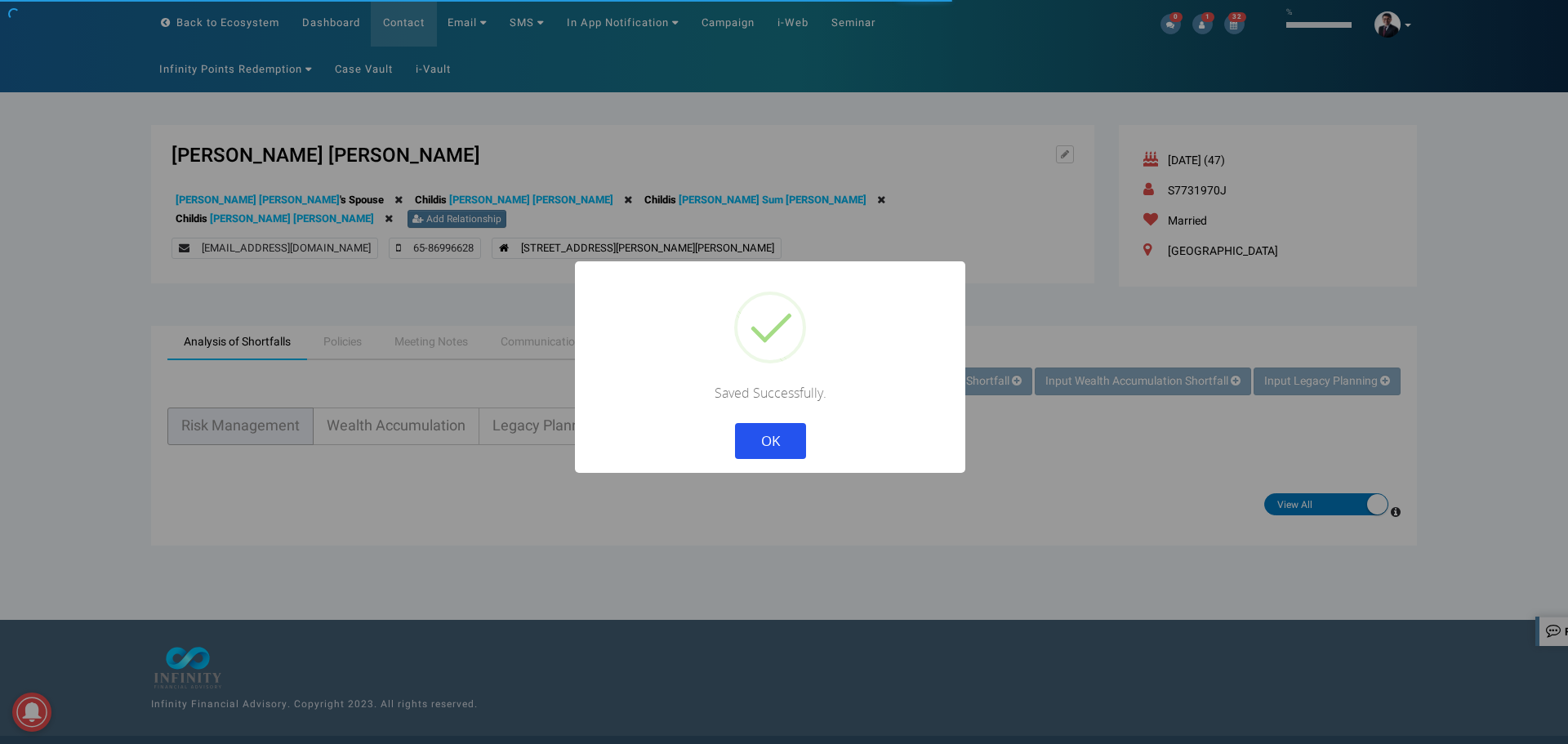
click at [786, 432] on button "OK" at bounding box center [771, 441] width 71 height 36
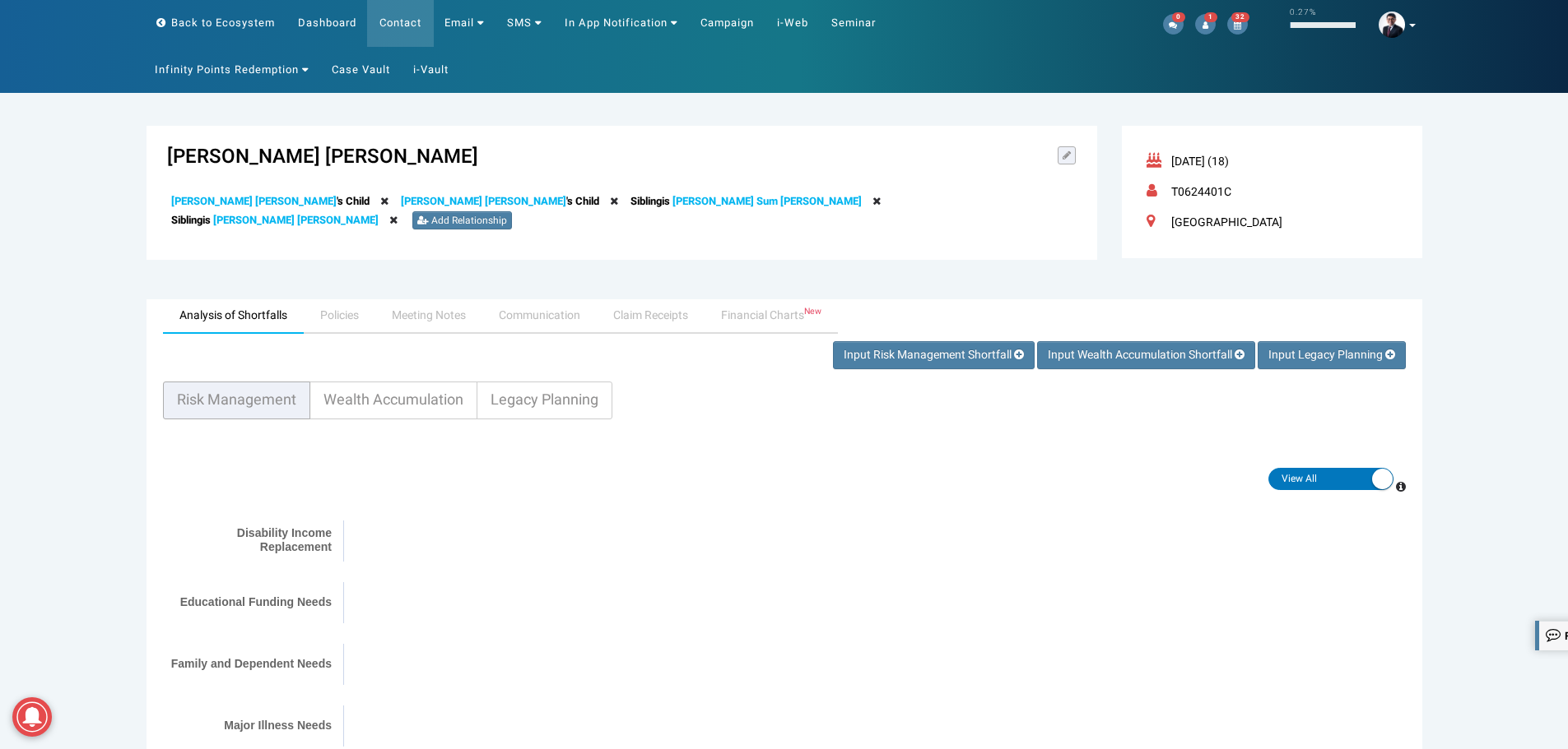
click at [1069, 156] on icon at bounding box center [1067, 156] width 9 height 10
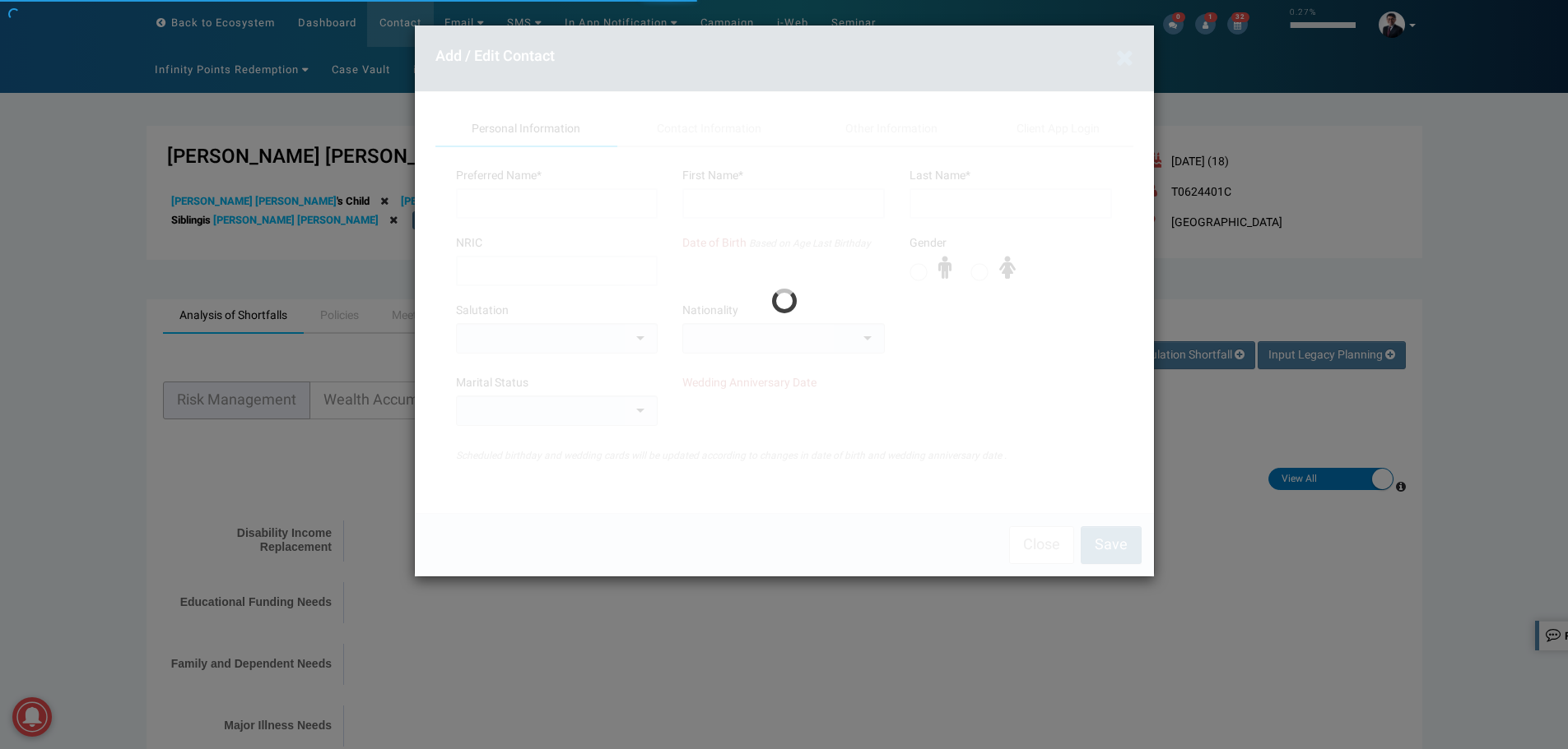
type input "Shannen"
type input "[PERSON_NAME] [PERSON_NAME]"
type input "Tang"
type input "T0624401C"
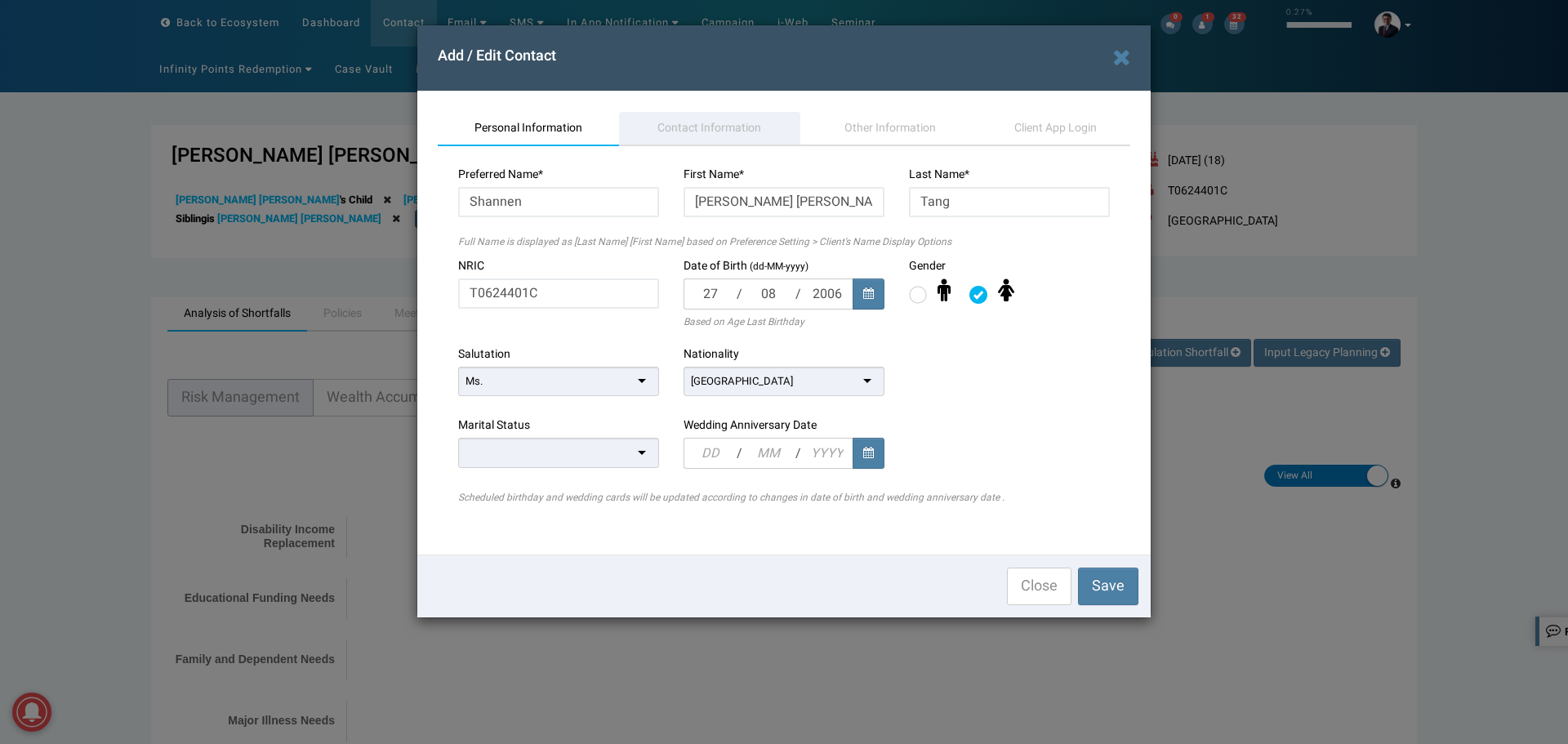
click at [708, 122] on span "Contact Information" at bounding box center [709, 128] width 104 height 17
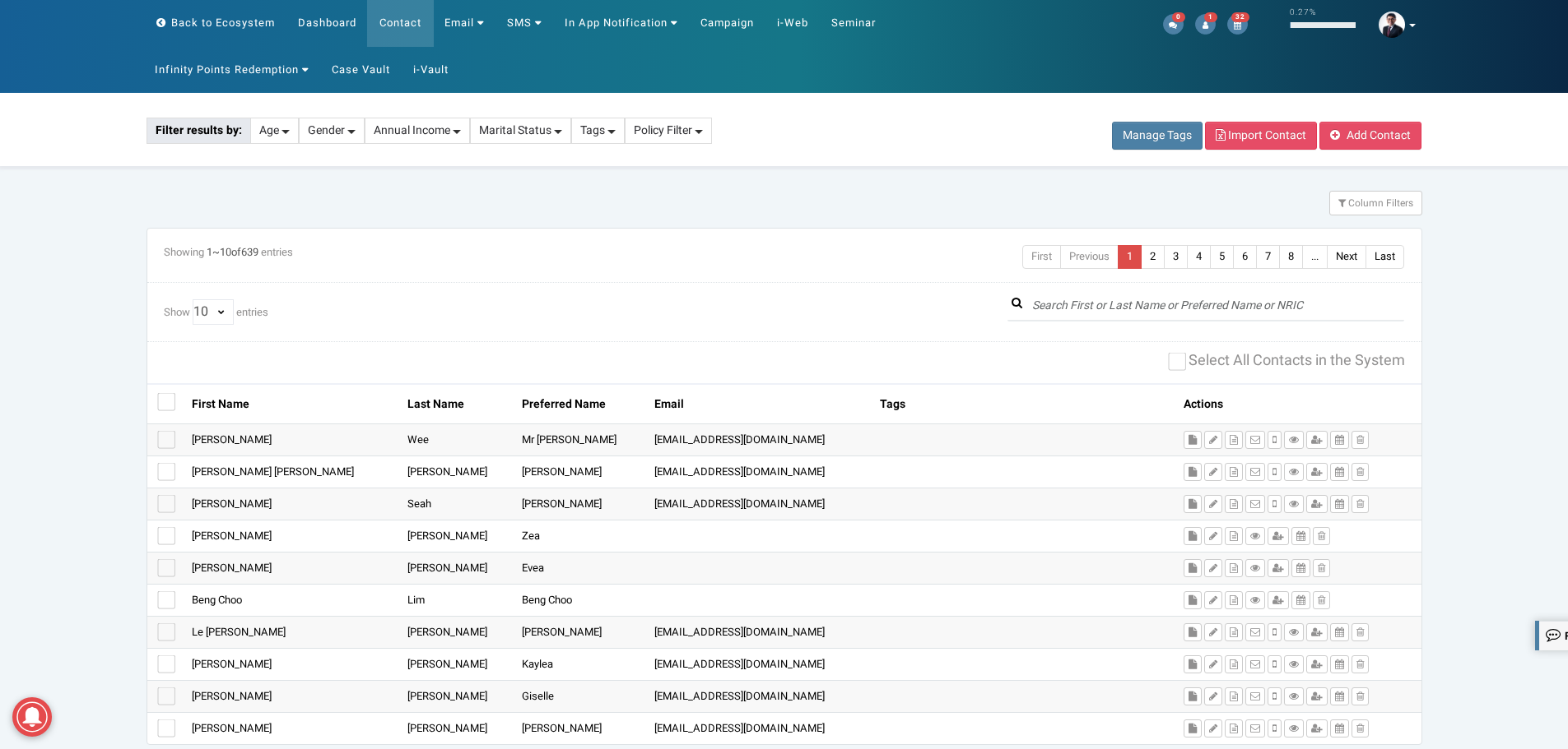
click at [1077, 298] on div "Manage Tags Import Contact Add Contact Filter results by: Age Gender Annual Inc…" at bounding box center [784, 427] width 1568 height 669
click at [1073, 311] on input "text" at bounding box center [1206, 307] width 397 height 31
paste input "[PERSON_NAME]"
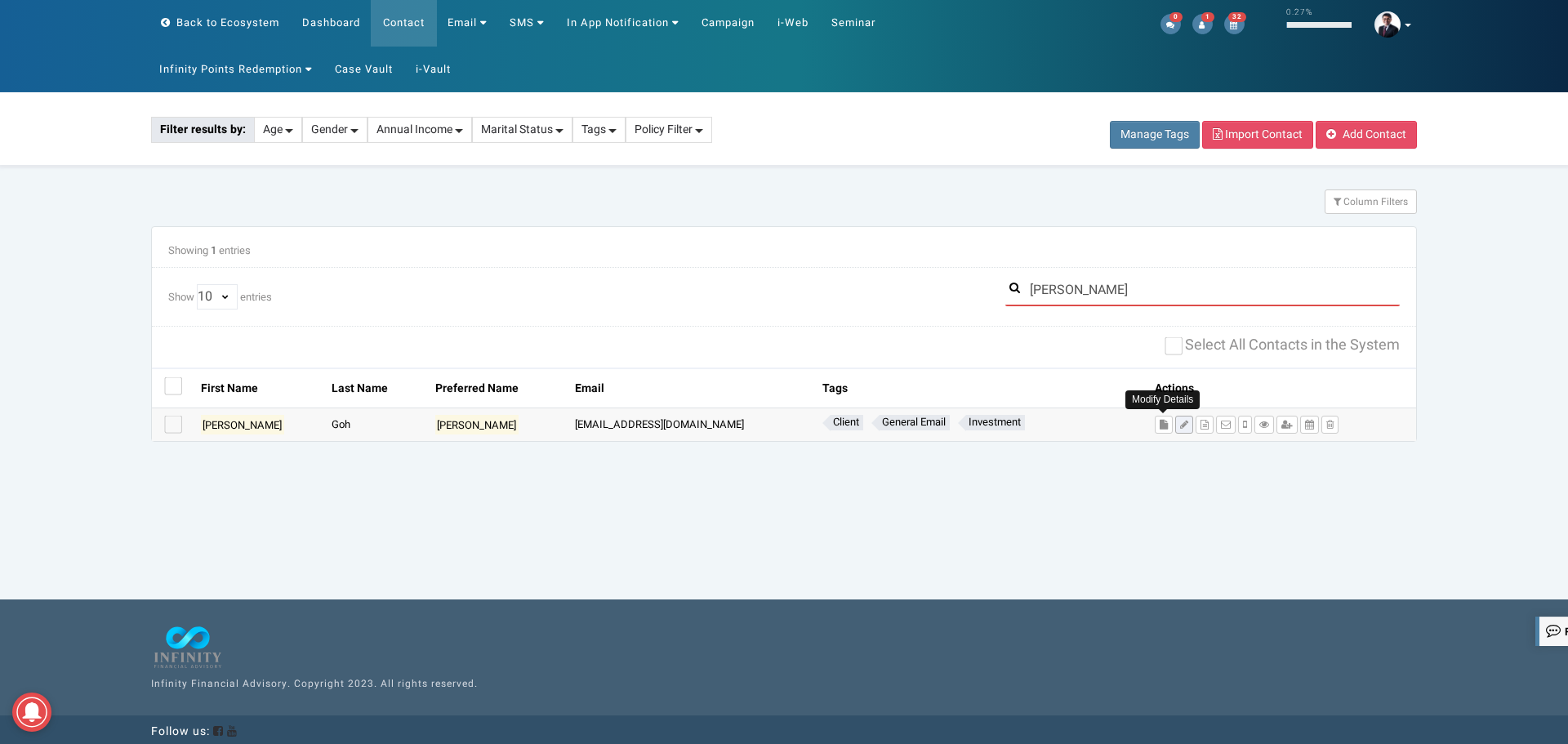
type input "[PERSON_NAME]"
click at [1180, 422] on icon at bounding box center [1185, 425] width 8 height 10
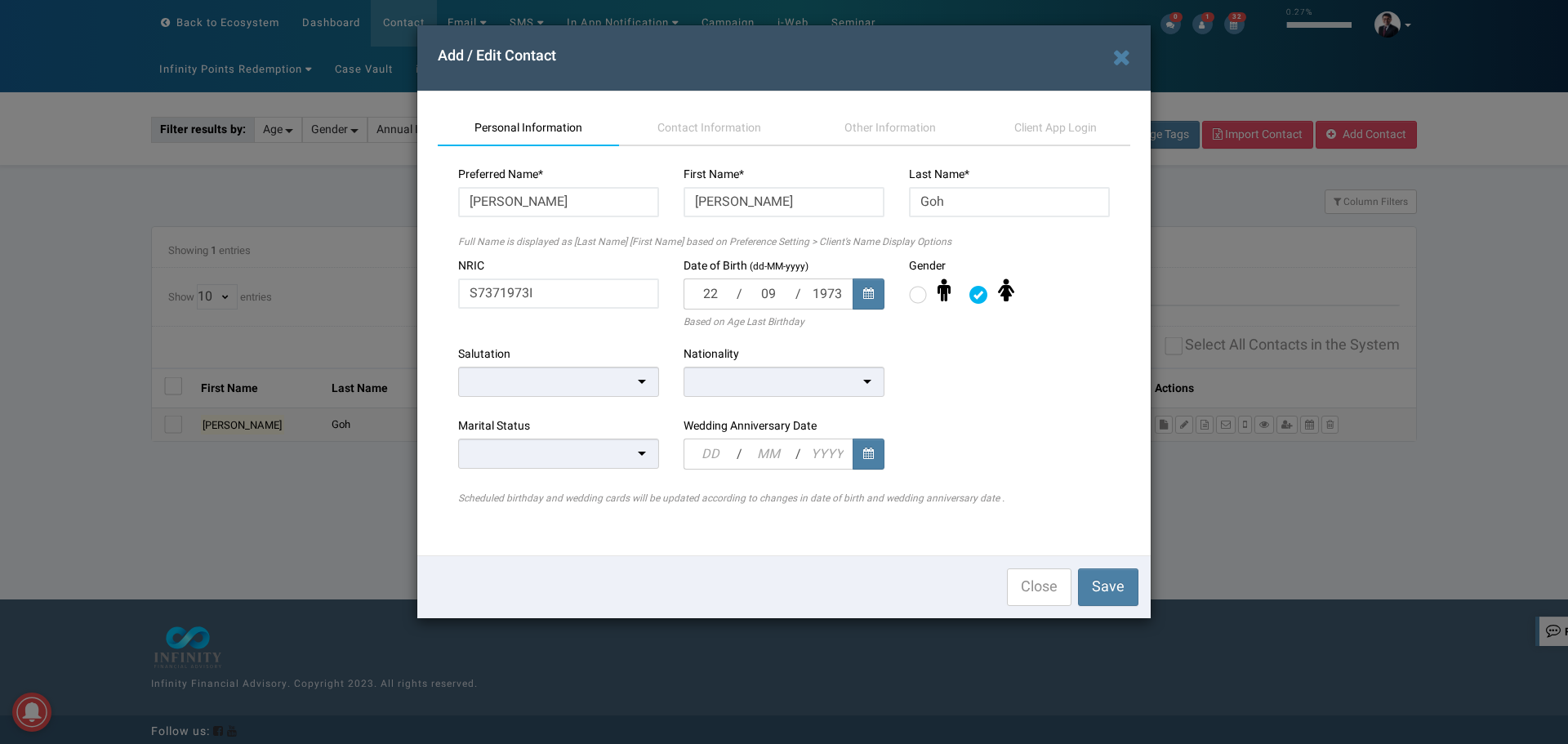
click at [707, 383] on div at bounding box center [784, 382] width 201 height 30
click at [635, 391] on div at bounding box center [558, 382] width 201 height 30
click at [514, 449] on div at bounding box center [558, 453] width 201 height 30
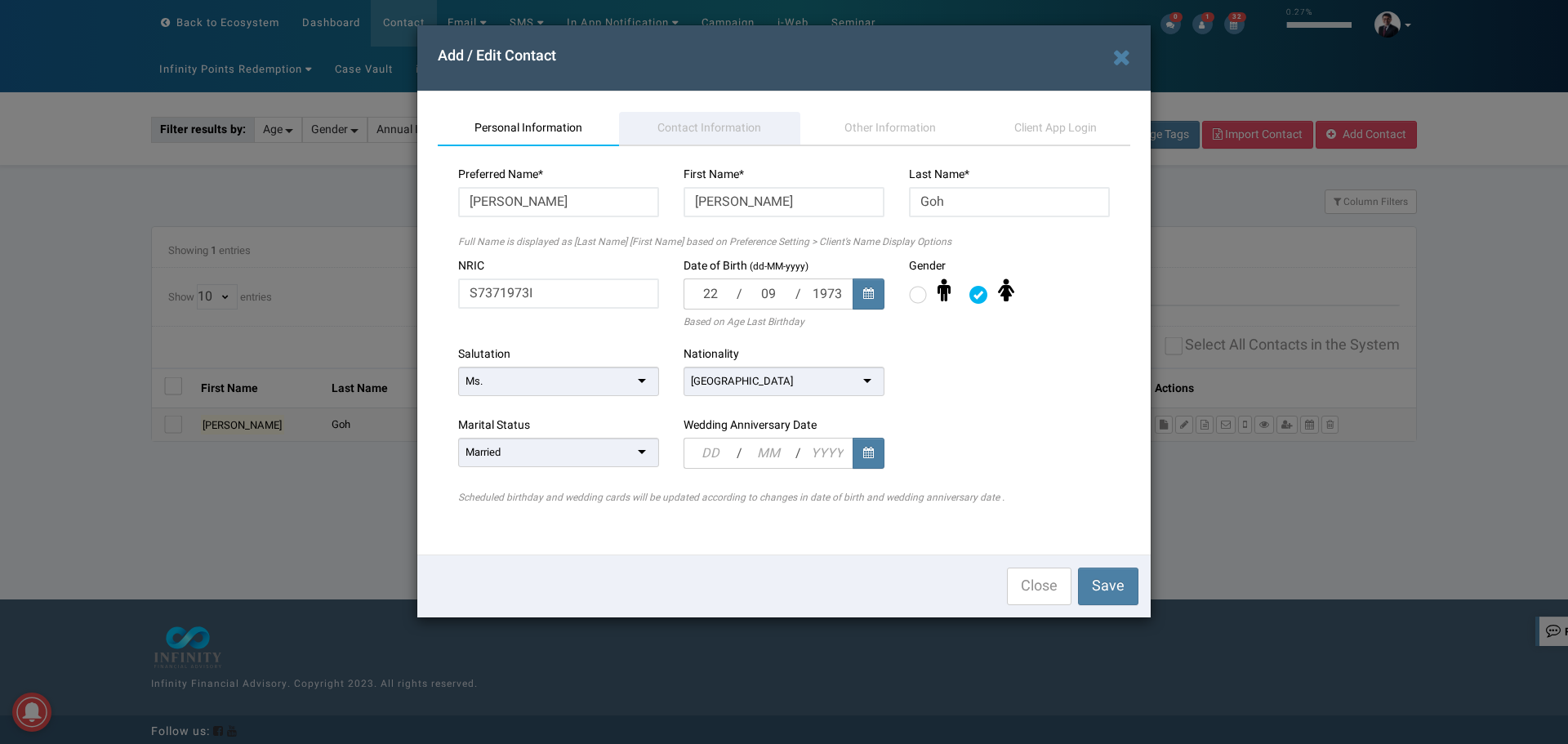
click at [711, 144] on link "Contact Information" at bounding box center [710, 129] width 181 height 35
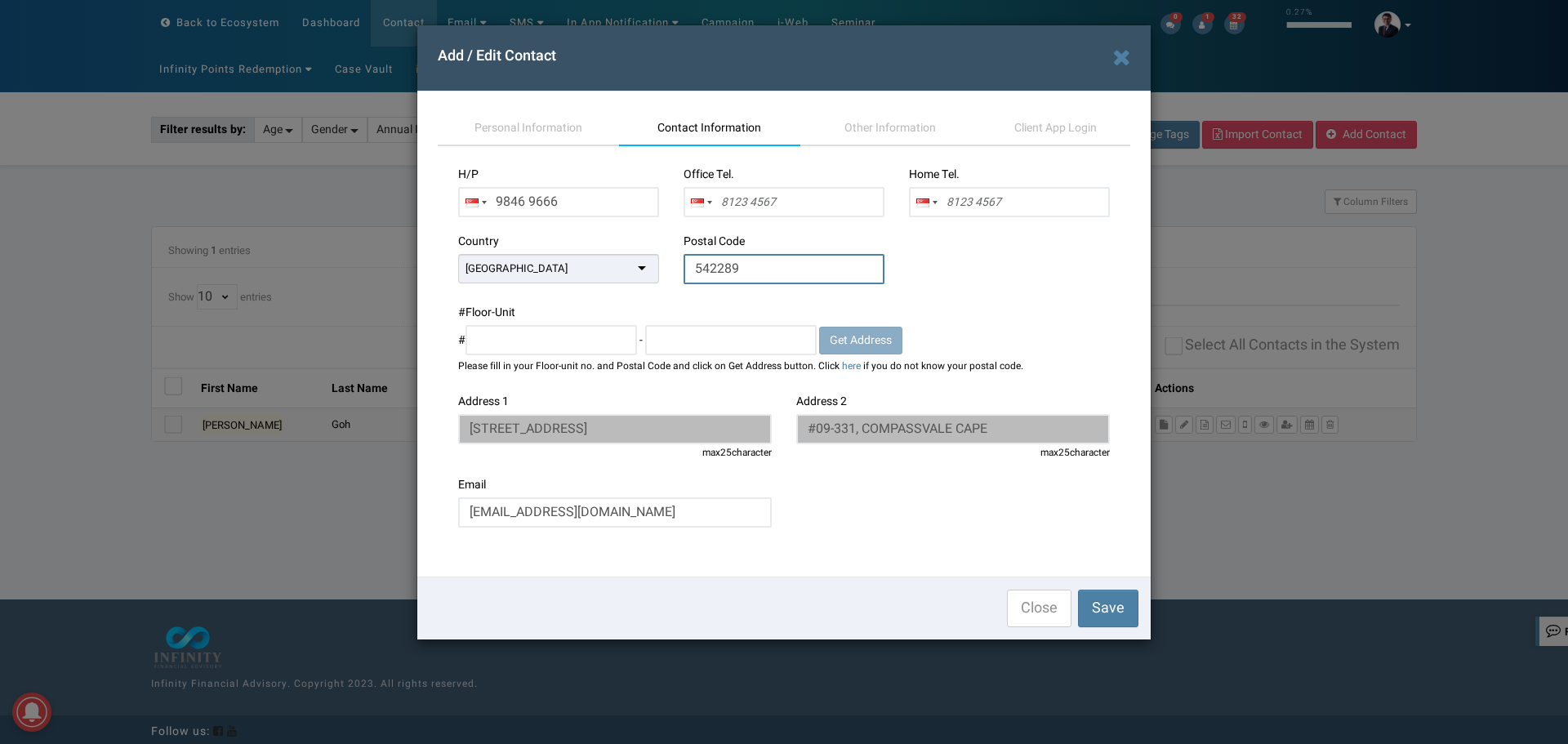
click at [778, 266] on input "542289" at bounding box center [784, 269] width 201 height 30
paste input "4831"
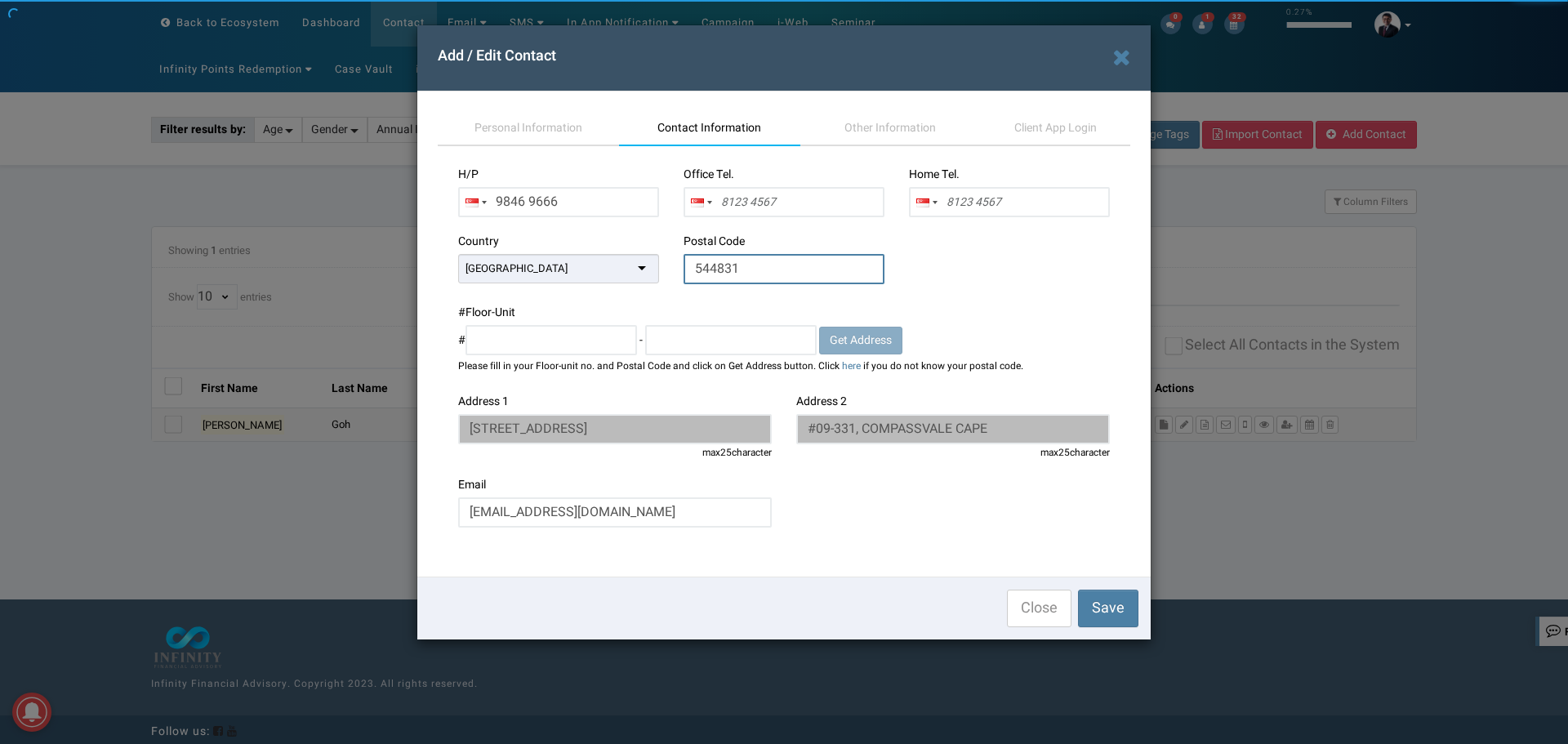
type input "544831"
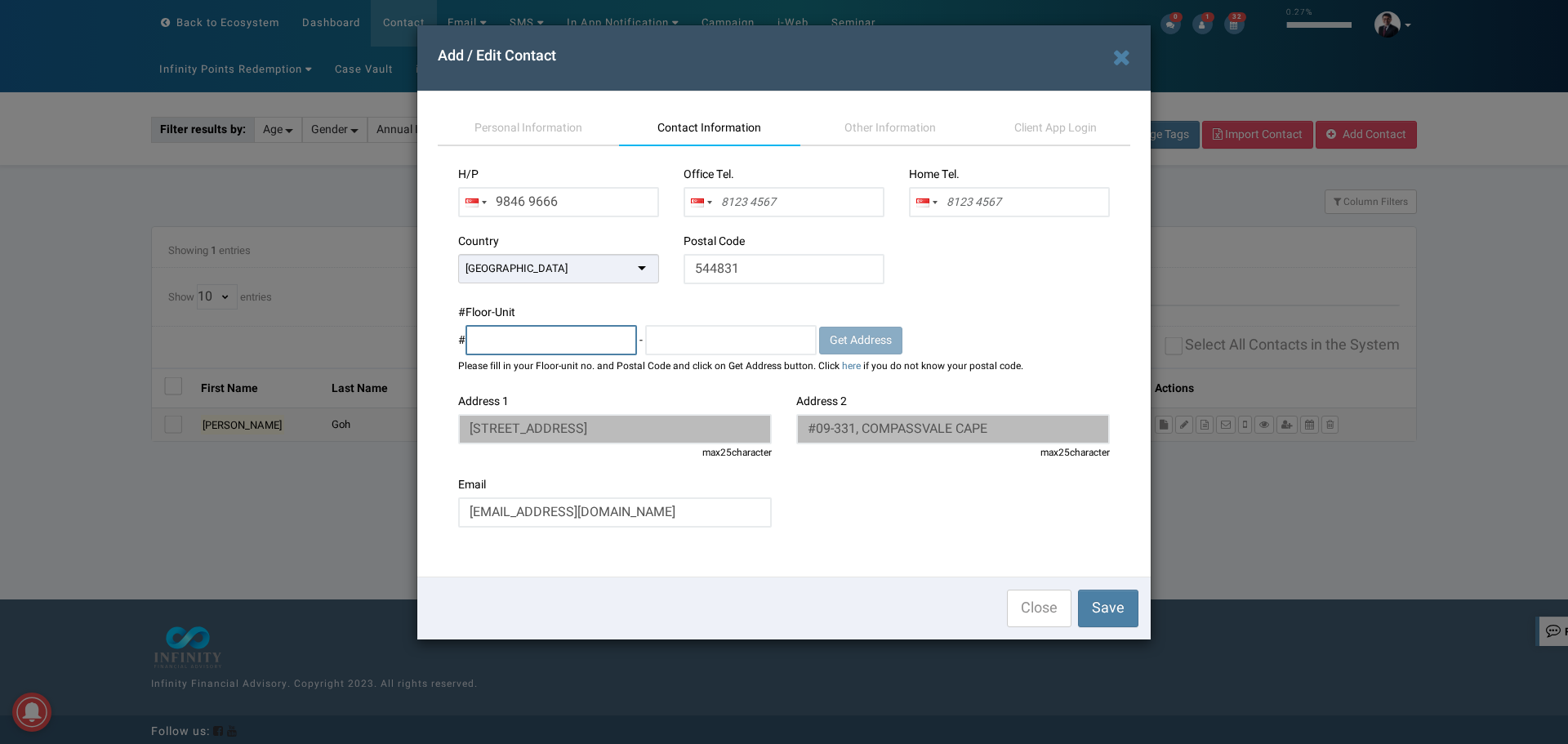
click at [586, 344] on input "text" at bounding box center [551, 340] width 172 height 30
type input "11"
type input "07"
click at [855, 339] on span "Get Address" at bounding box center [861, 340] width 62 height 17
type input "52 SENGKANG SQUARE"
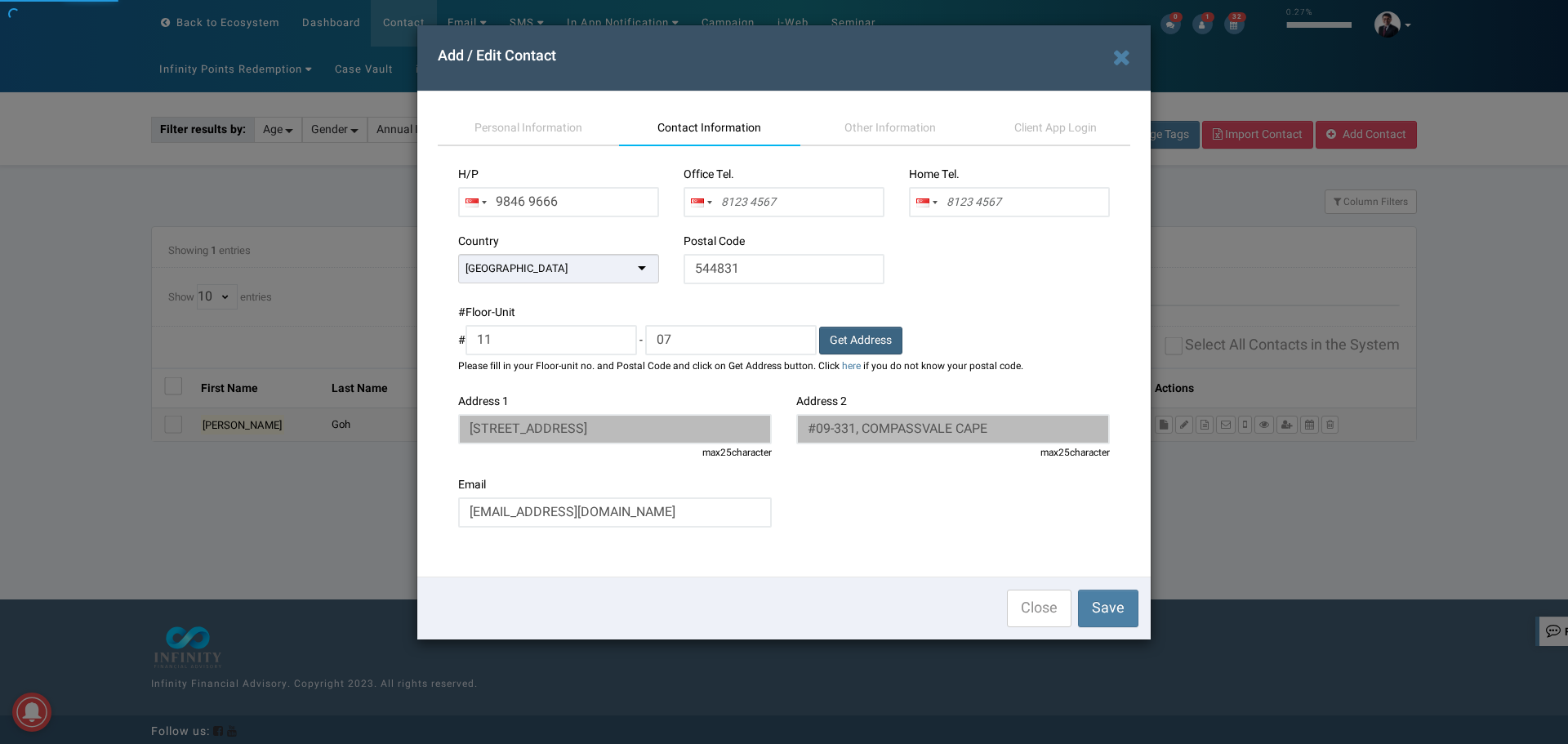
type input "#11-07, LA FIESTA"
click at [533, 129] on span "Personal Information" at bounding box center [528, 128] width 107 height 17
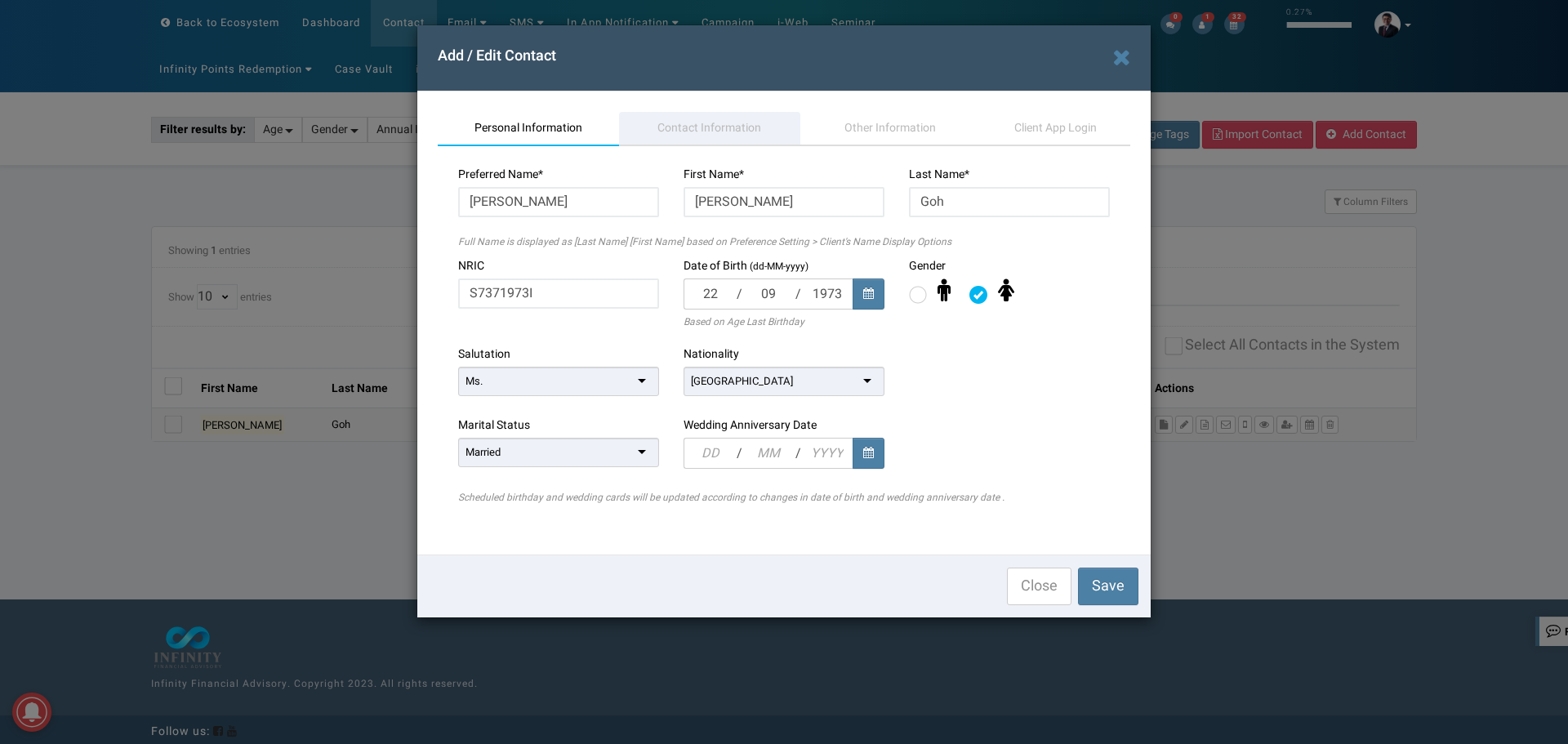
click at [710, 126] on span "Contact Information" at bounding box center [709, 128] width 104 height 17
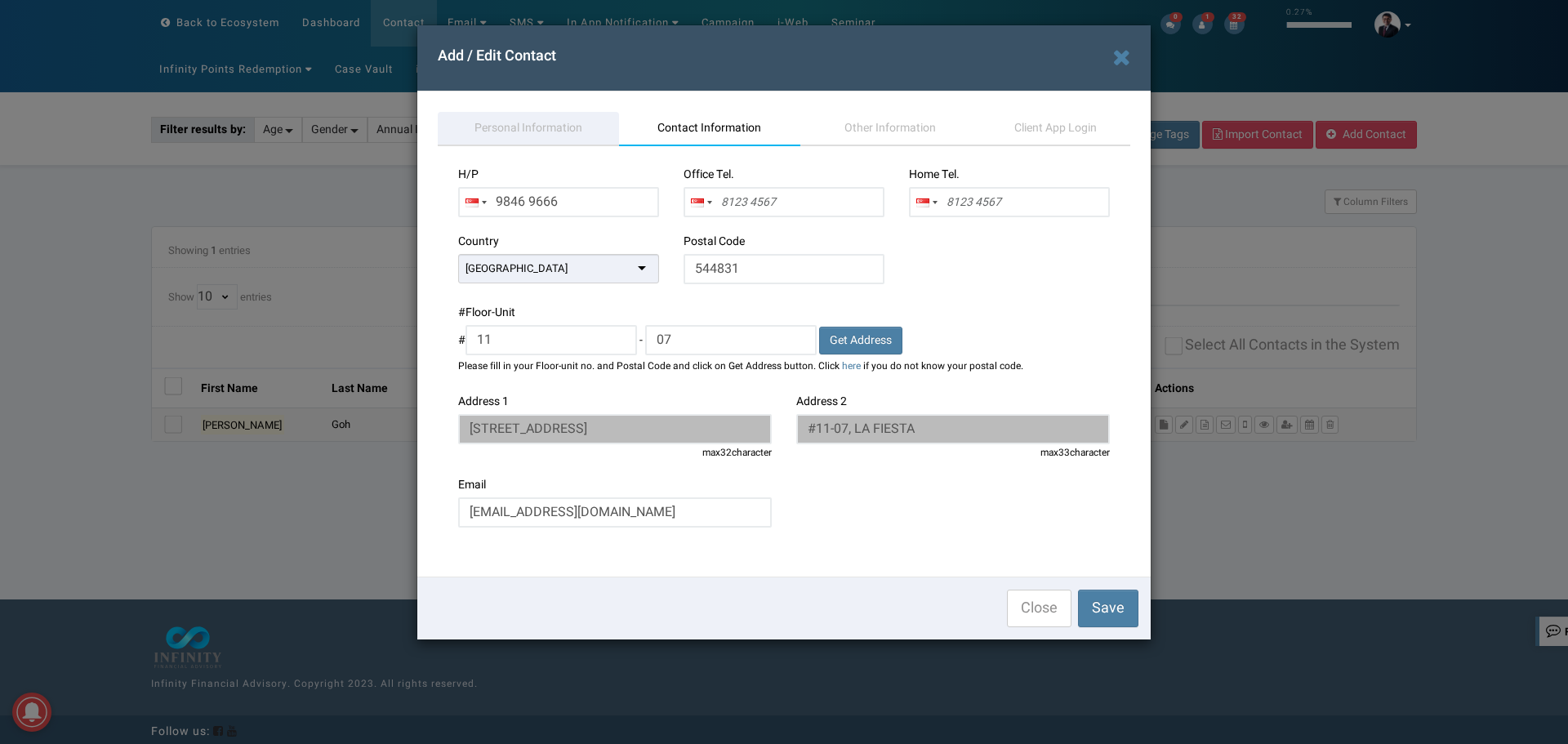
click at [562, 124] on span "Personal Information" at bounding box center [528, 128] width 107 height 17
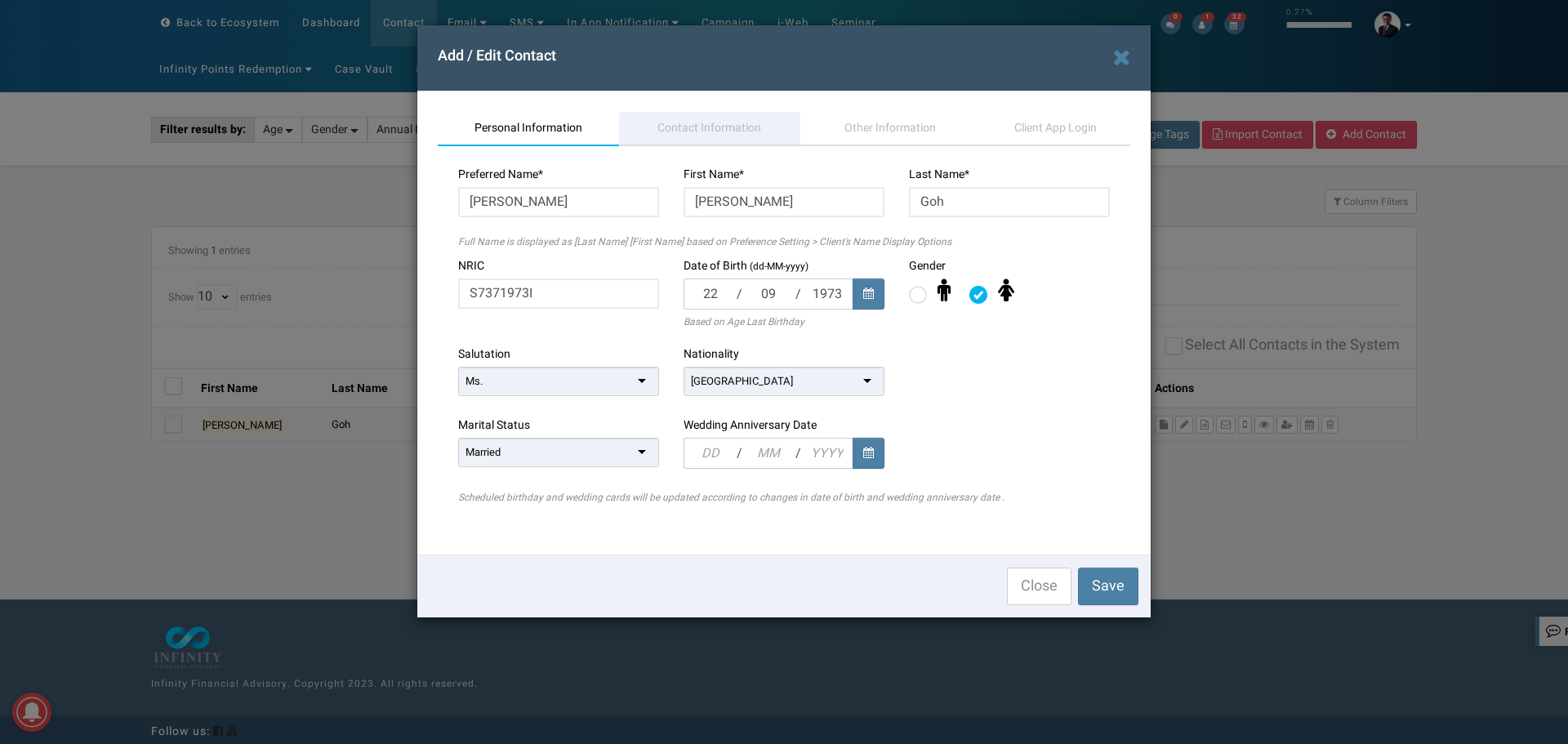
click at [668, 128] on span "Contact Information" at bounding box center [709, 128] width 104 height 17
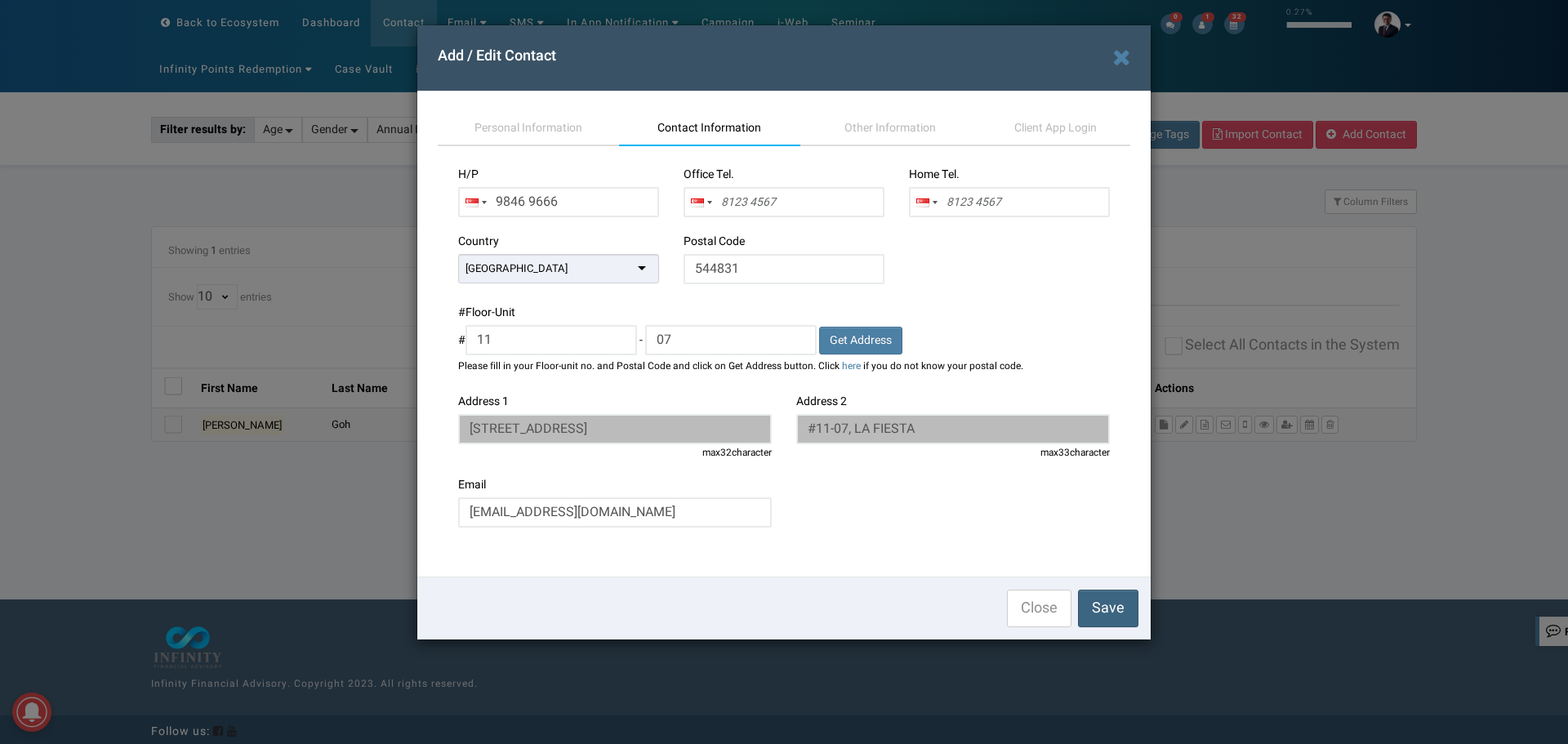
click at [1103, 610] on span "Save" at bounding box center [1108, 609] width 33 height 22
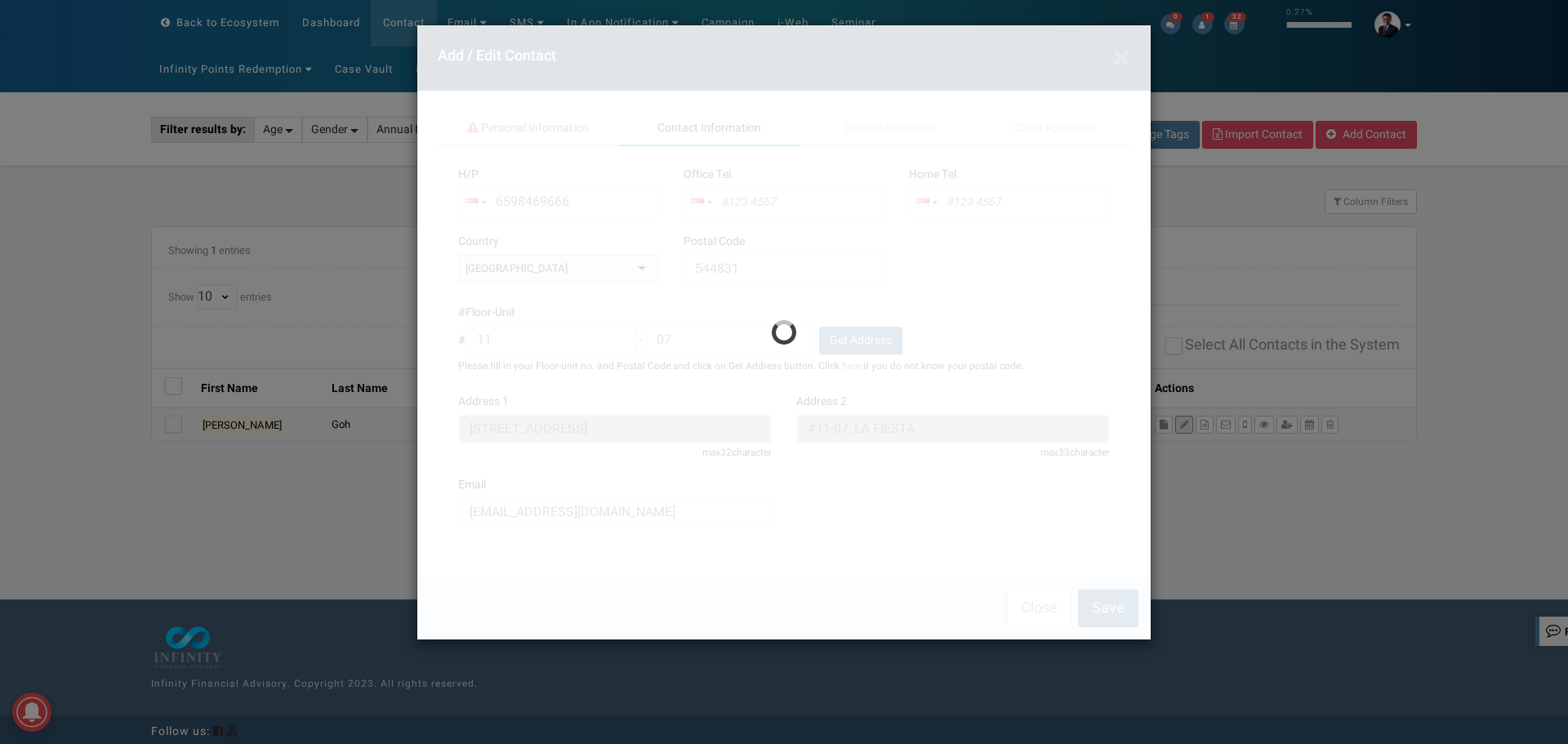
type input "9846 9666"
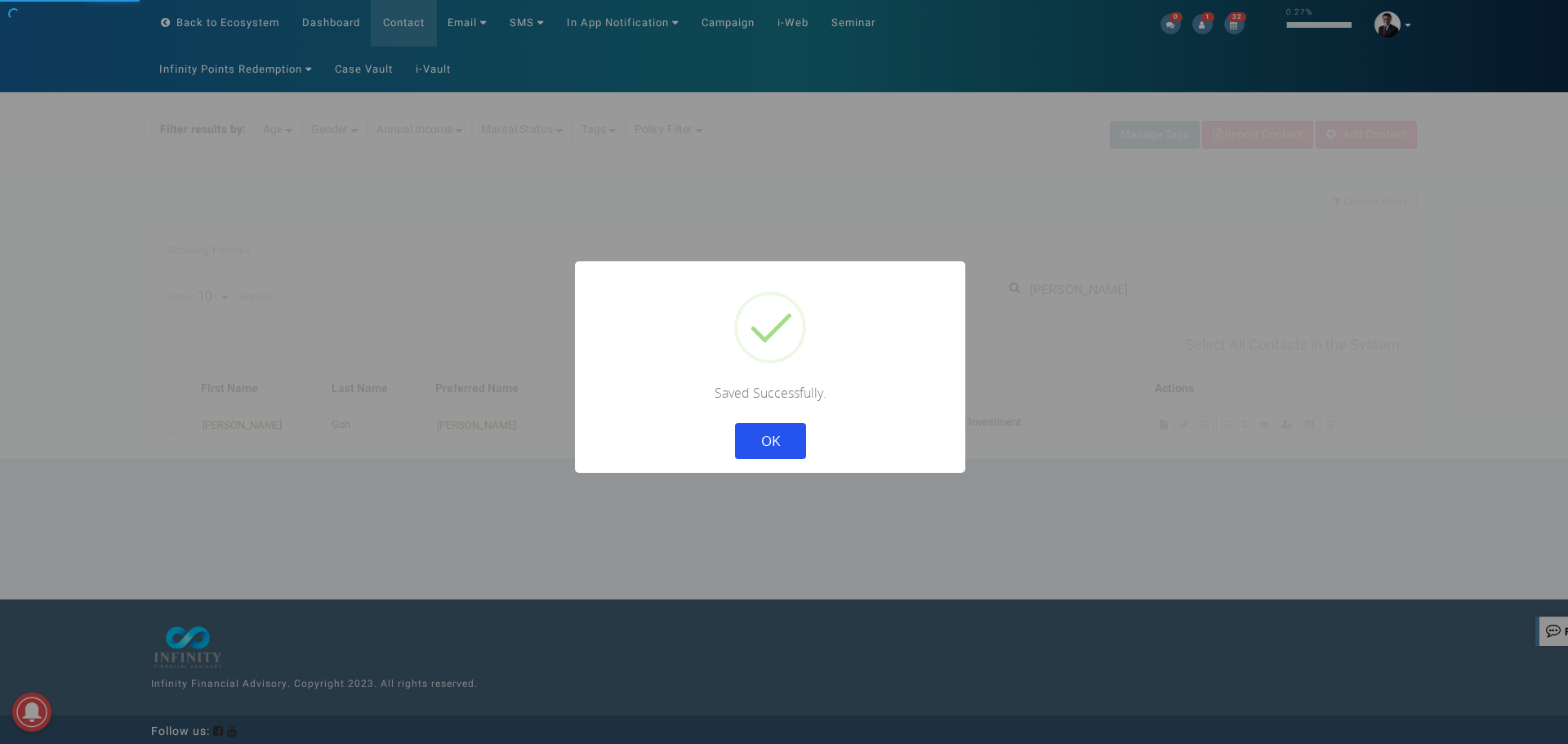
click at [765, 434] on button "OK" at bounding box center [771, 441] width 71 height 36
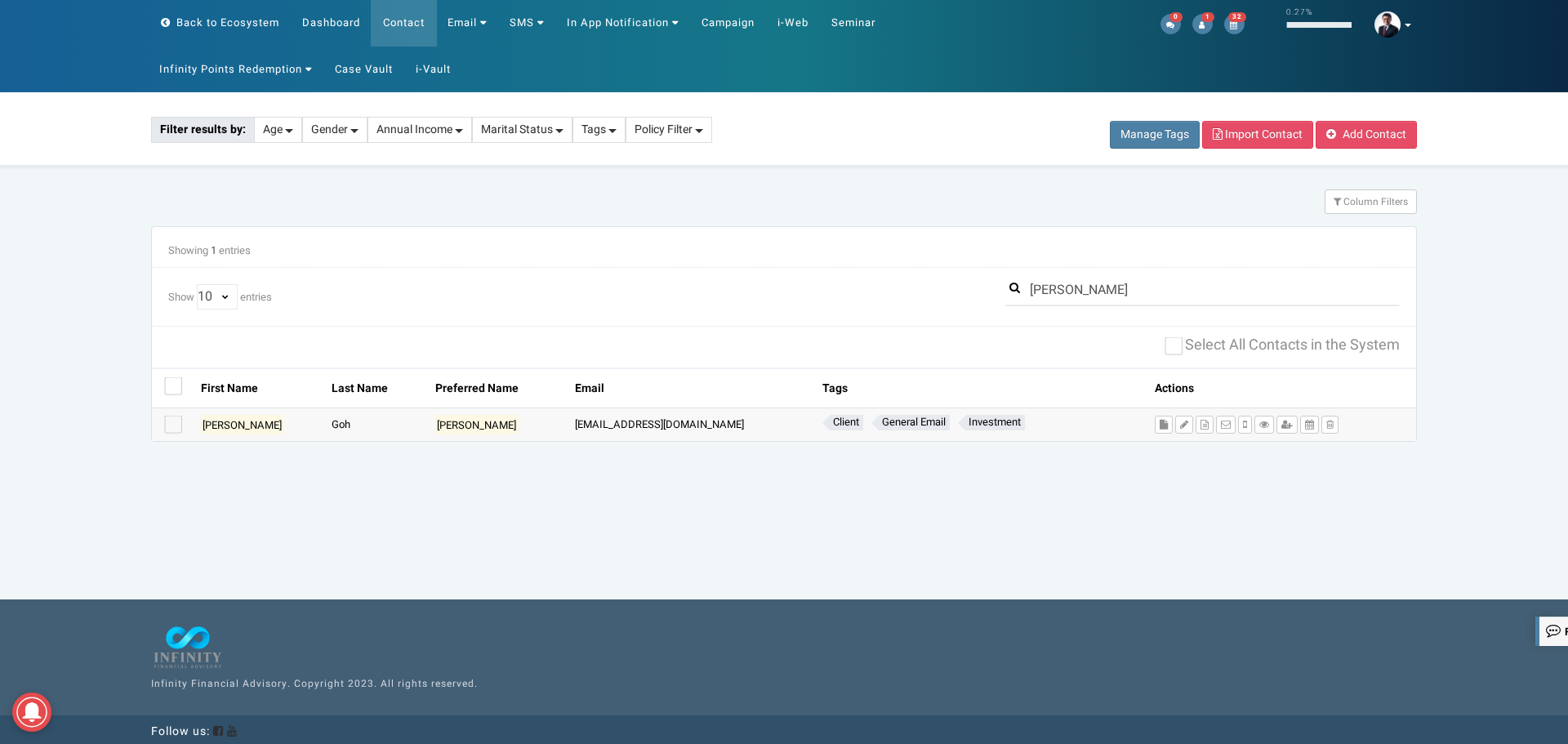
click at [586, 415] on div "Email gohgeokkee@hotmail.com" at bounding box center [692, 426] width 247 height 34
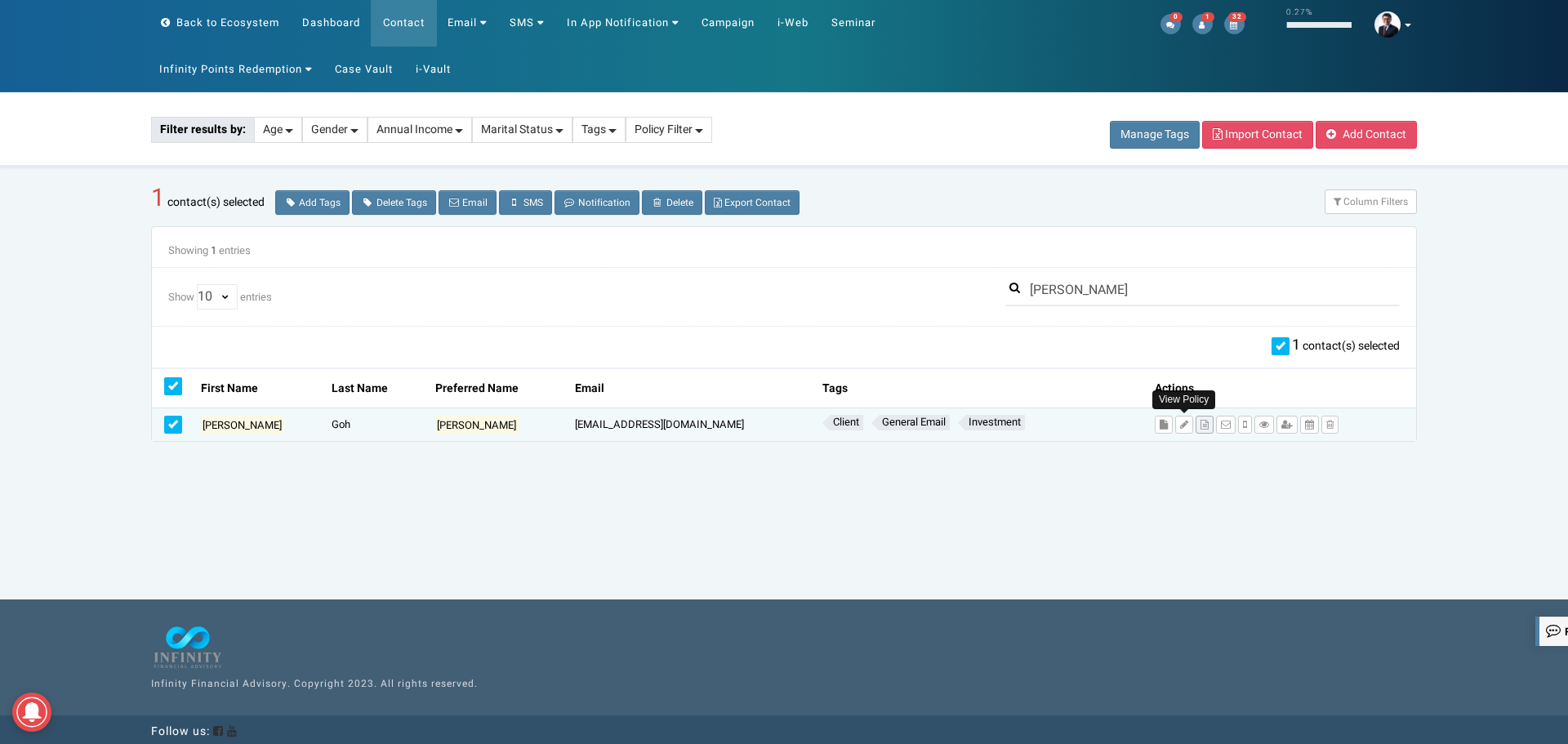
click at [1196, 426] on button at bounding box center [1204, 424] width 18 height 18
drag, startPoint x: 912, startPoint y: 283, endPoint x: 884, endPoint y: 285, distance: 28.1
click at [884, 284] on div "Show 10 25 50 100 All entries Geok Kee" at bounding box center [784, 293] width 1256 height 34
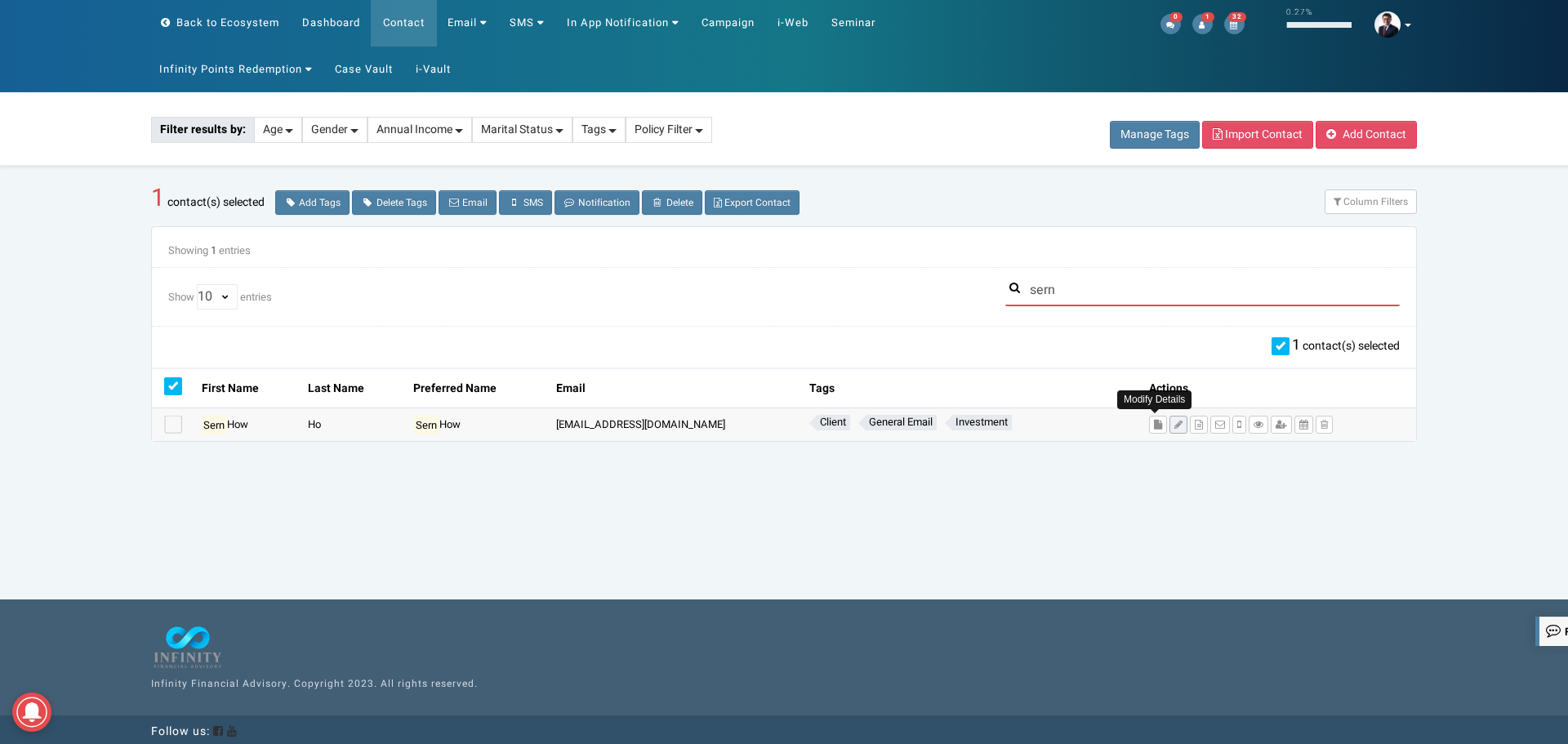
type input "sern"
click at [1169, 431] on button at bounding box center [1178, 424] width 18 height 18
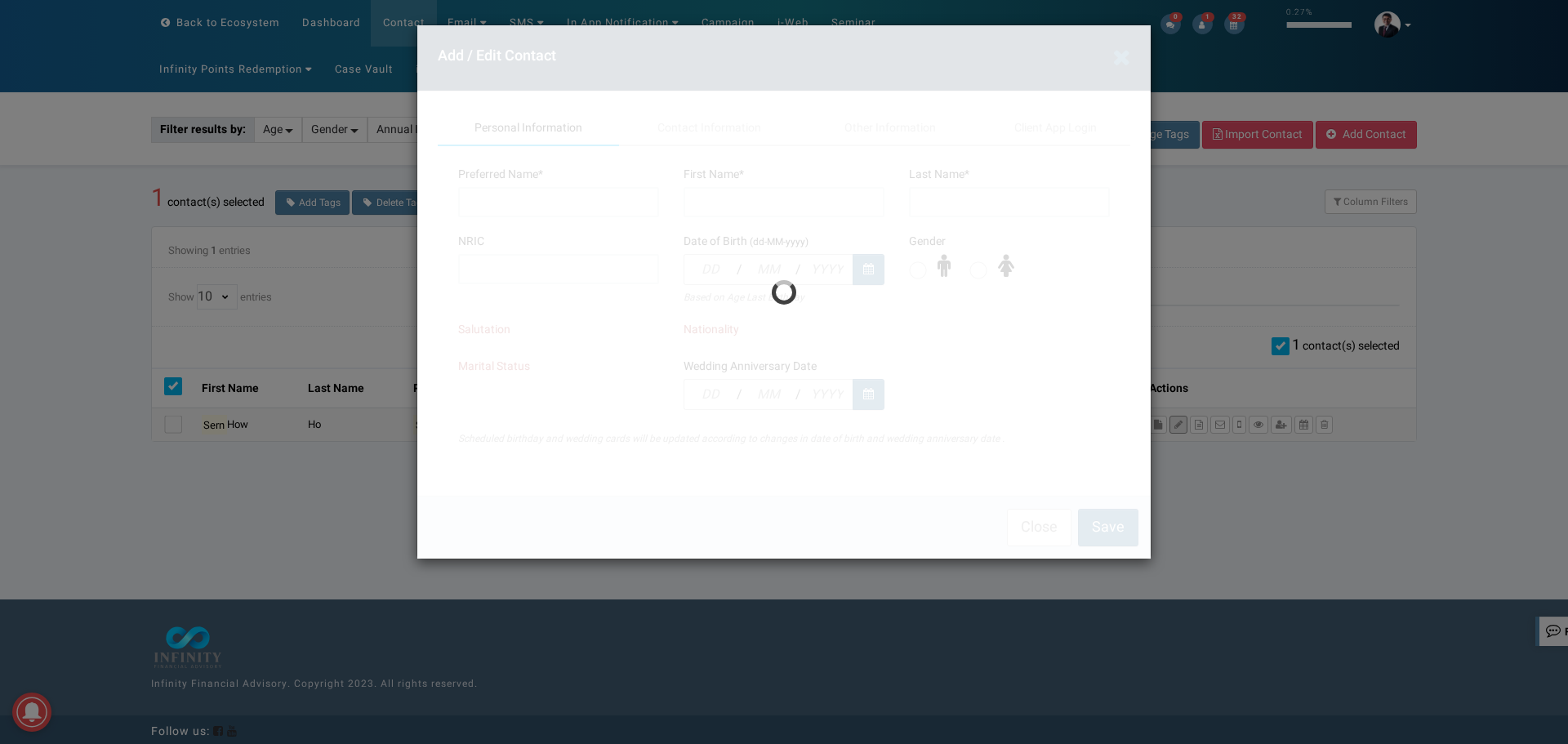
type input "Sern How"
type input "Ho"
type input "S6847594E"
type input "22"
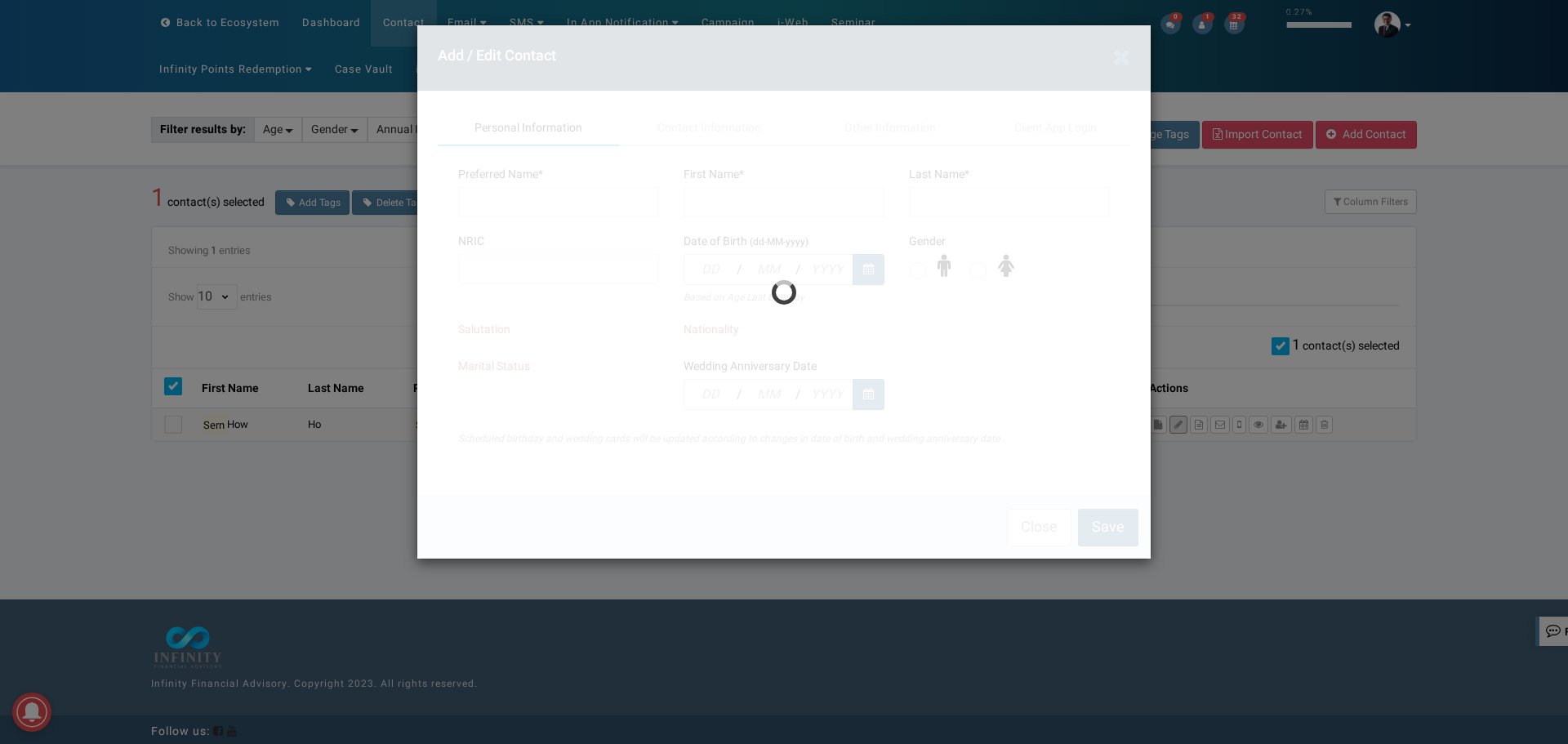
type input "12"
type input "1968"
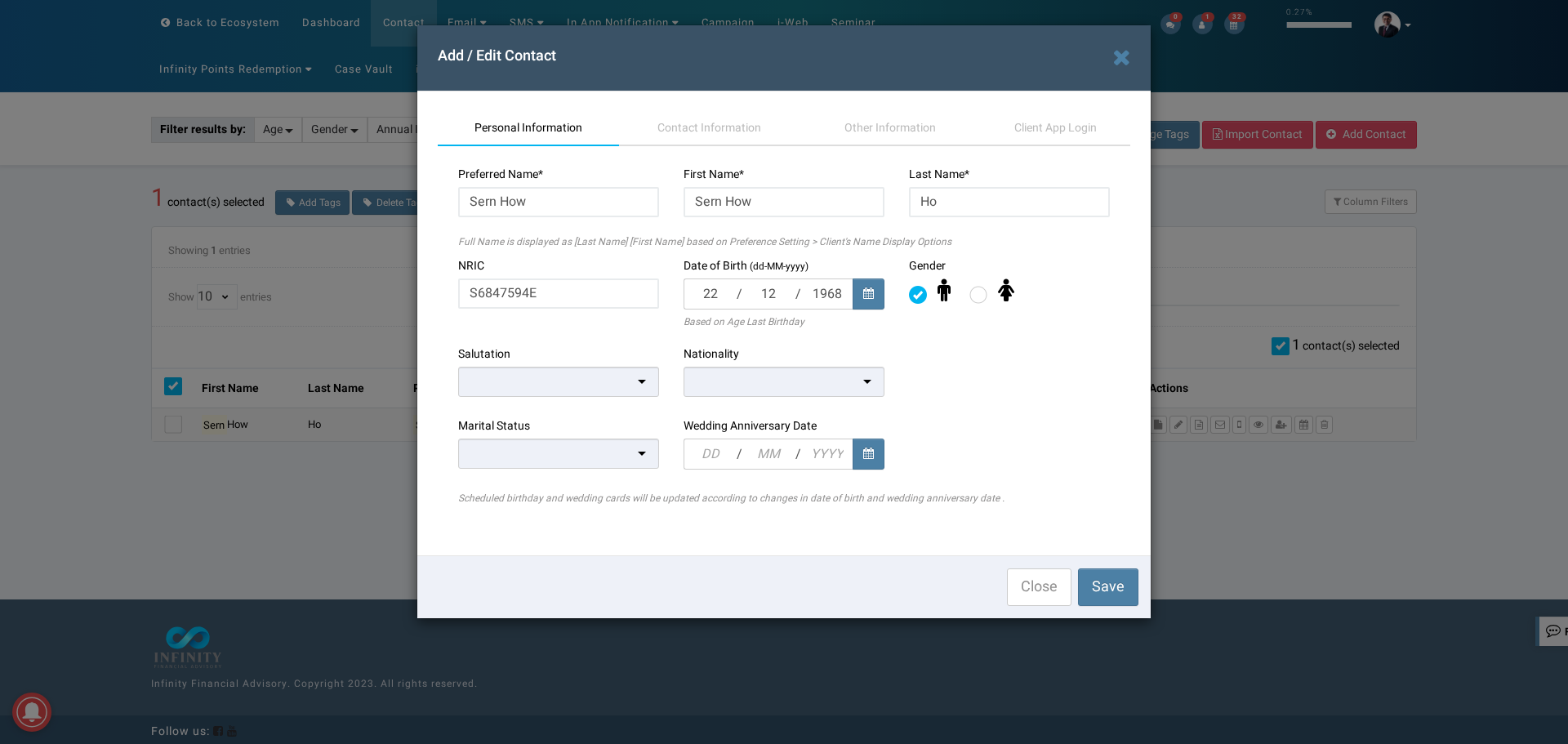
click at [734, 387] on div at bounding box center [784, 382] width 201 height 30
click at [616, 376] on div at bounding box center [558, 382] width 201 height 30
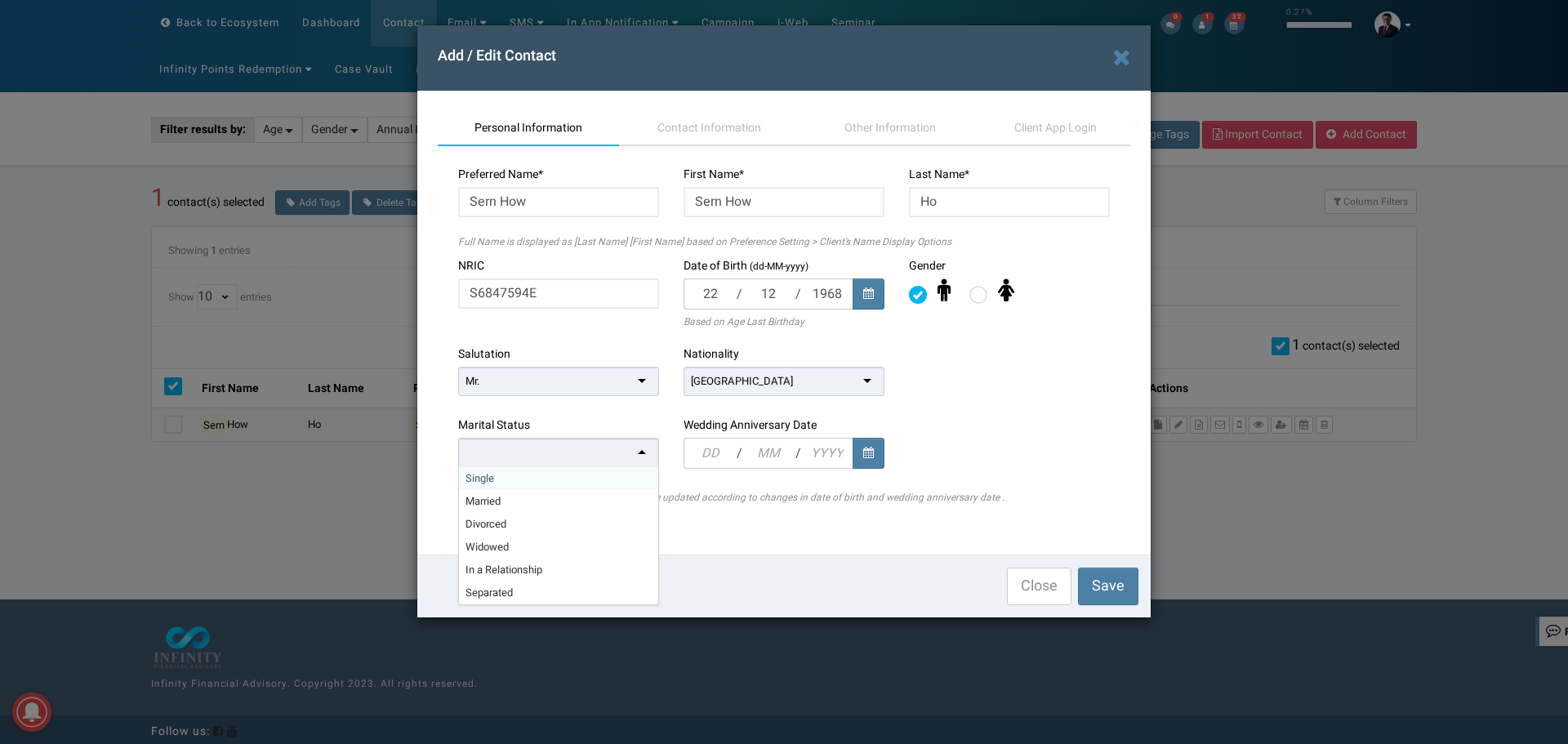
click at [504, 454] on div at bounding box center [558, 453] width 201 height 30
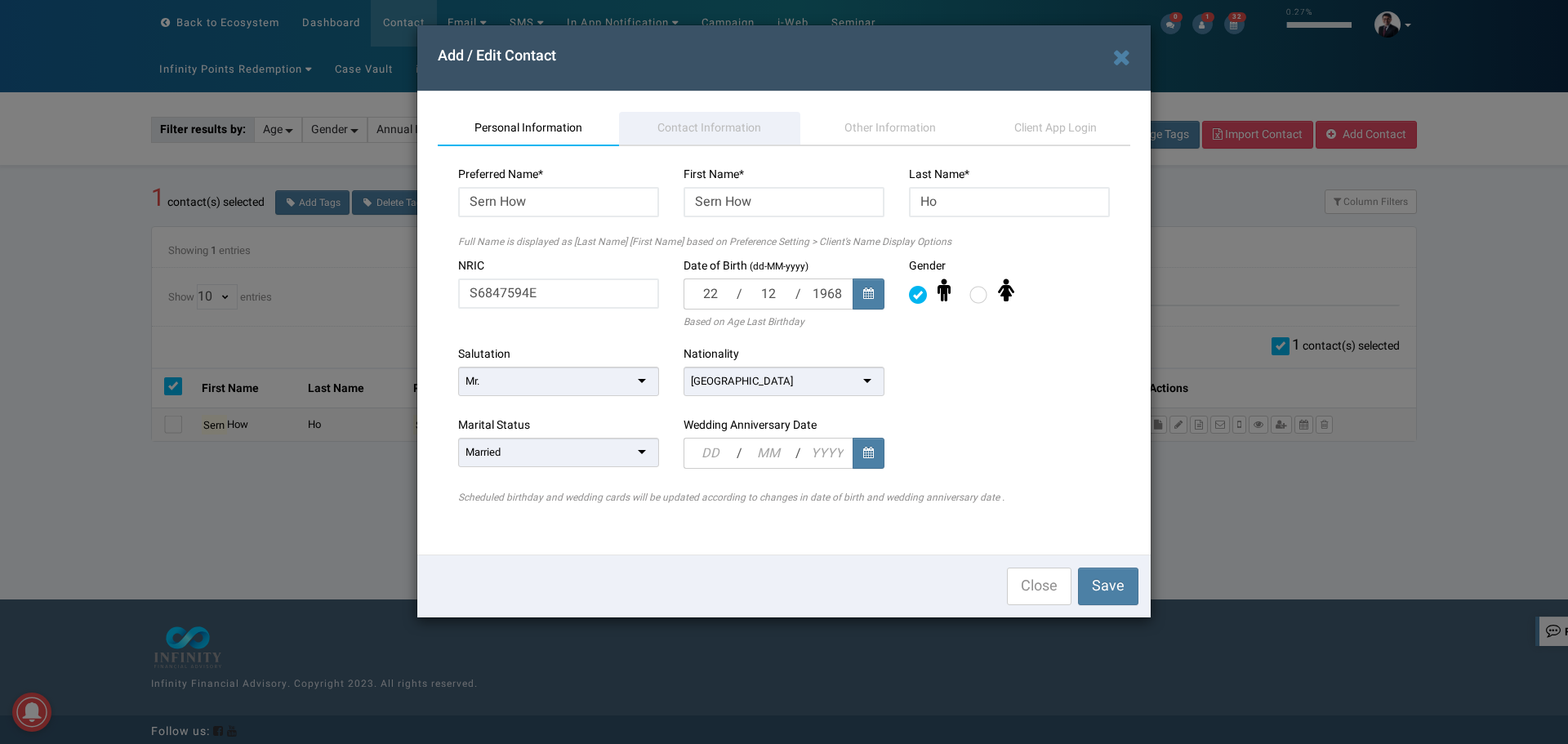
click at [693, 130] on span "Contact Information" at bounding box center [709, 128] width 104 height 17
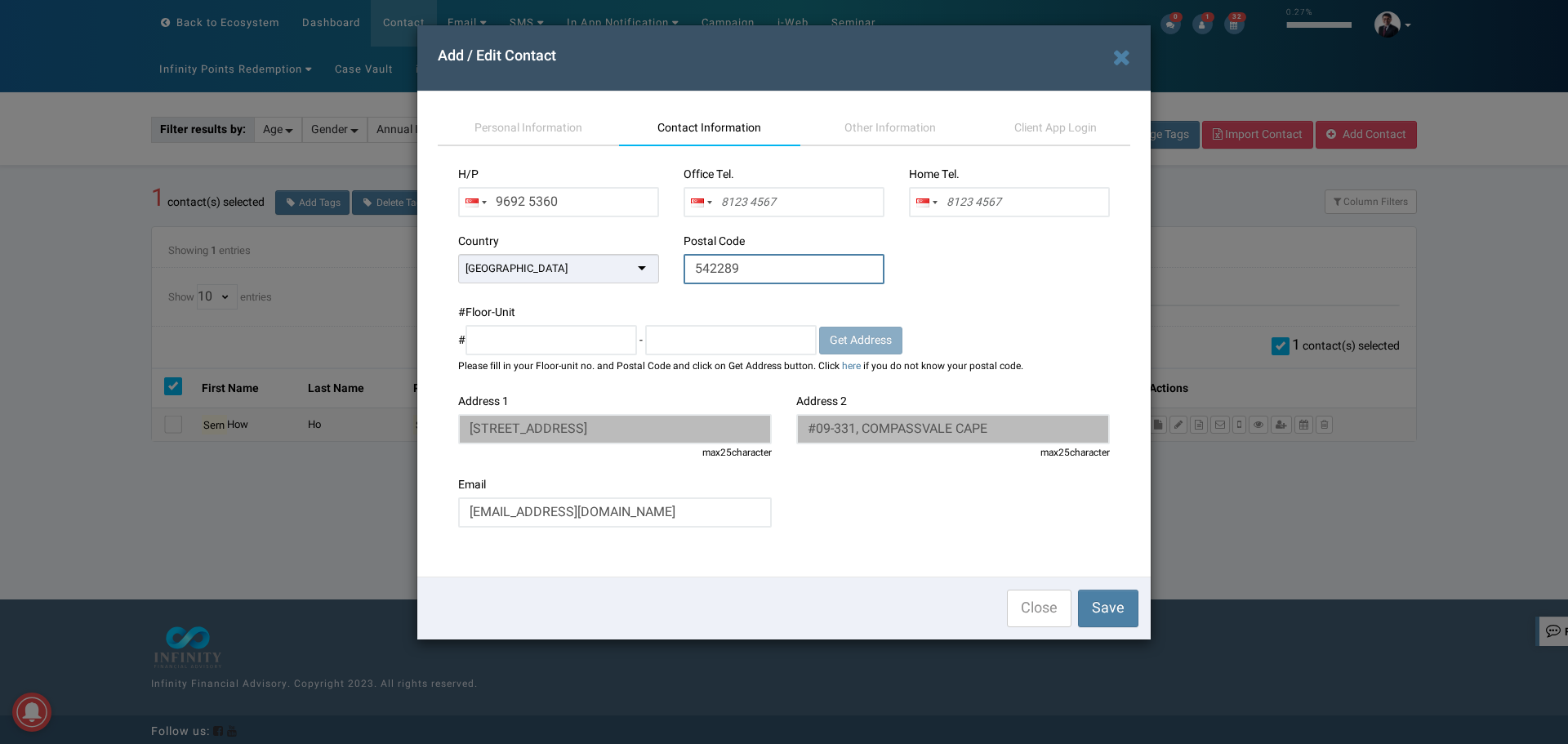
click at [792, 275] on input "542289" at bounding box center [784, 269] width 201 height 30
paste input "4831"
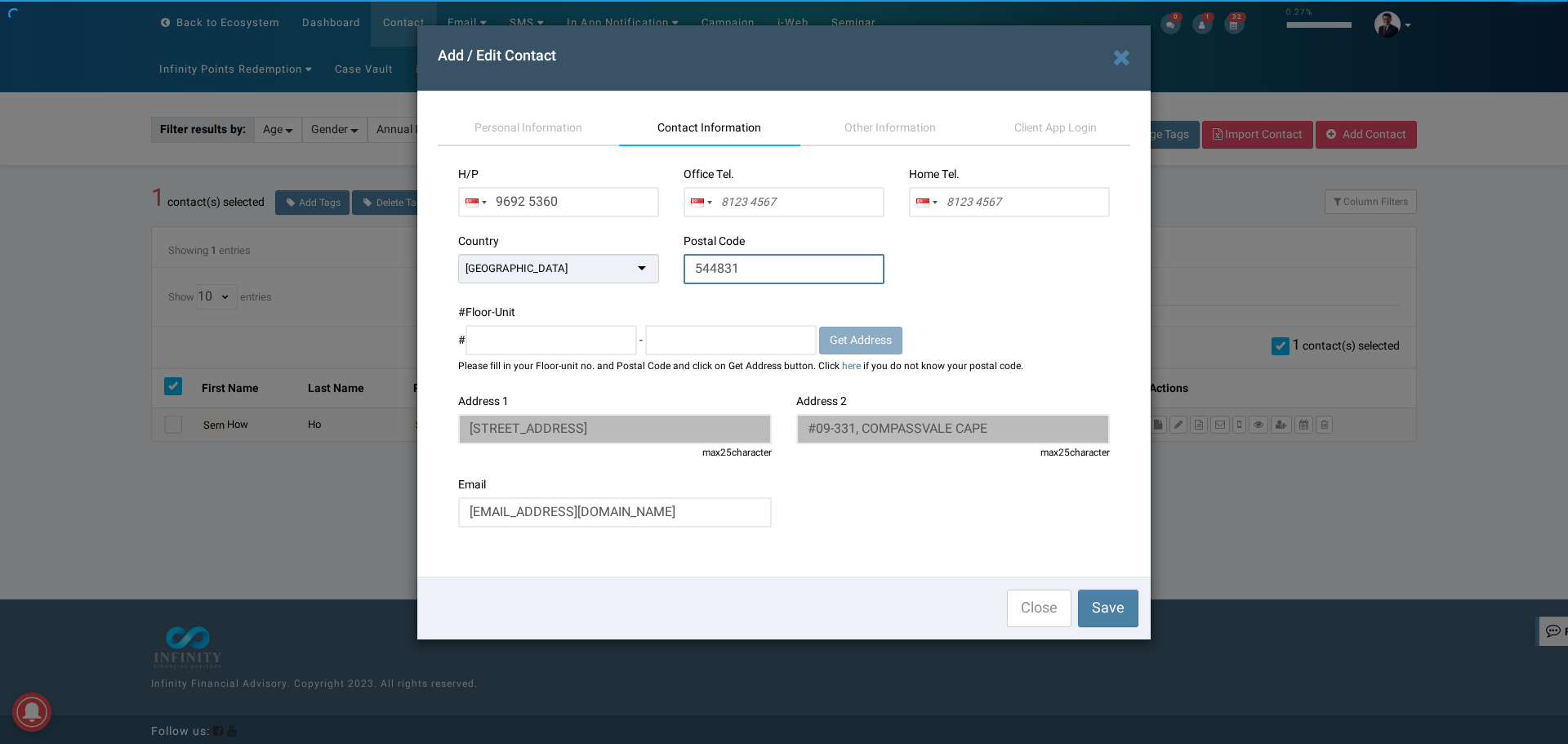
type input "544831"
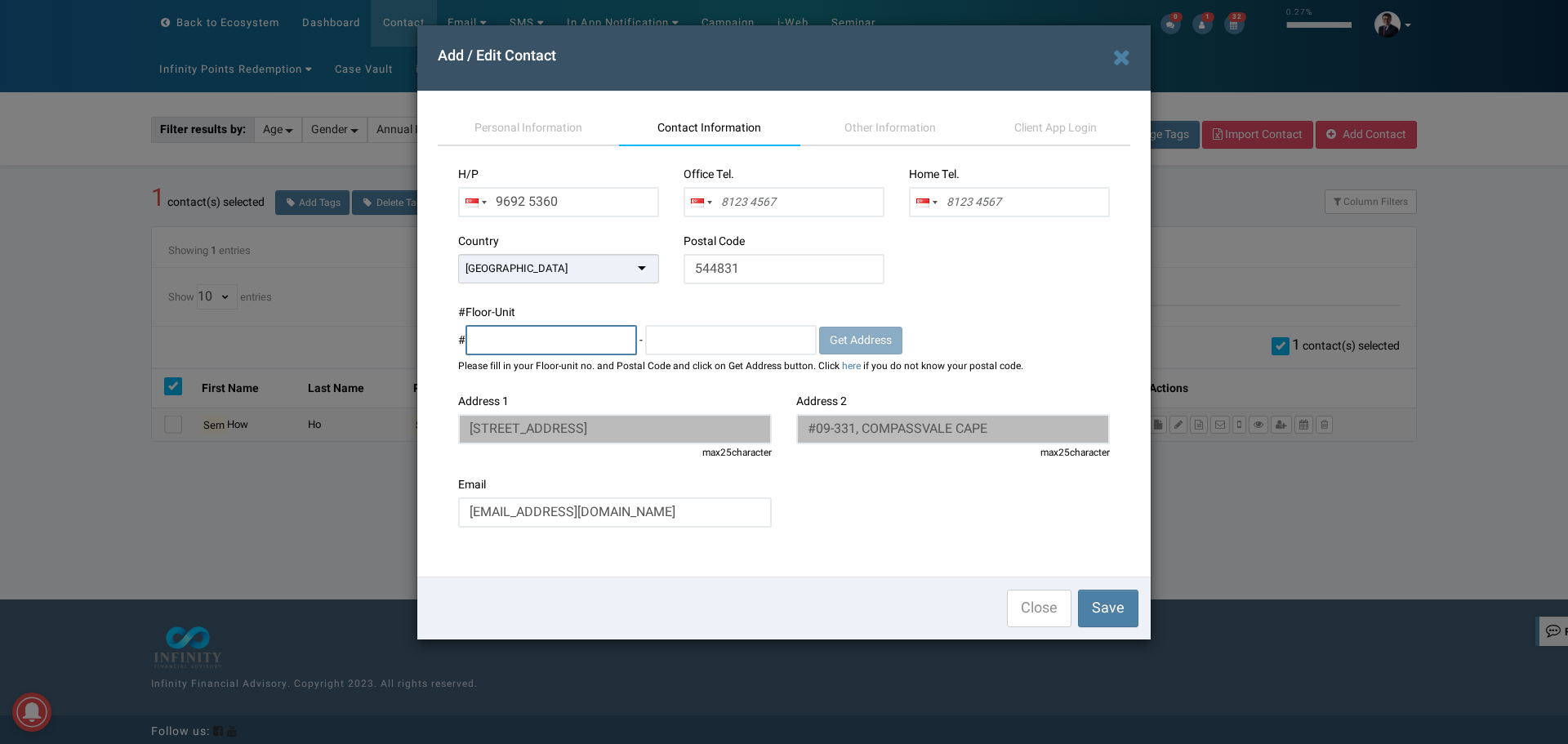
click at [620, 337] on input "text" at bounding box center [551, 340] width 172 height 30
type input "11"
type input "07"
click at [861, 334] on span "Get Address" at bounding box center [861, 340] width 62 height 17
type input "52 SENGKANG SQUARE"
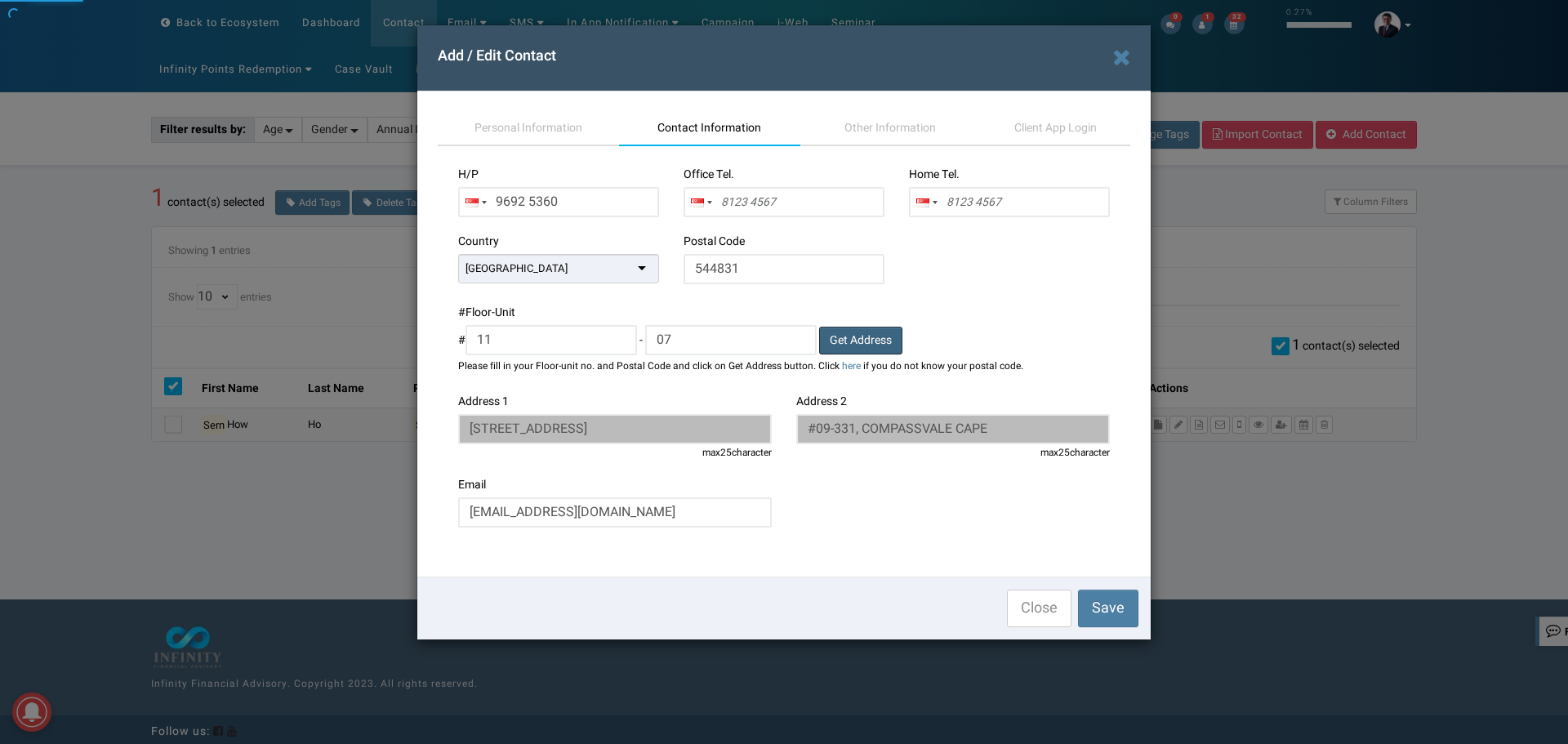
type input "#11-07, LA FIESTA"
click at [487, 128] on span "Personal Information" at bounding box center [528, 128] width 107 height 17
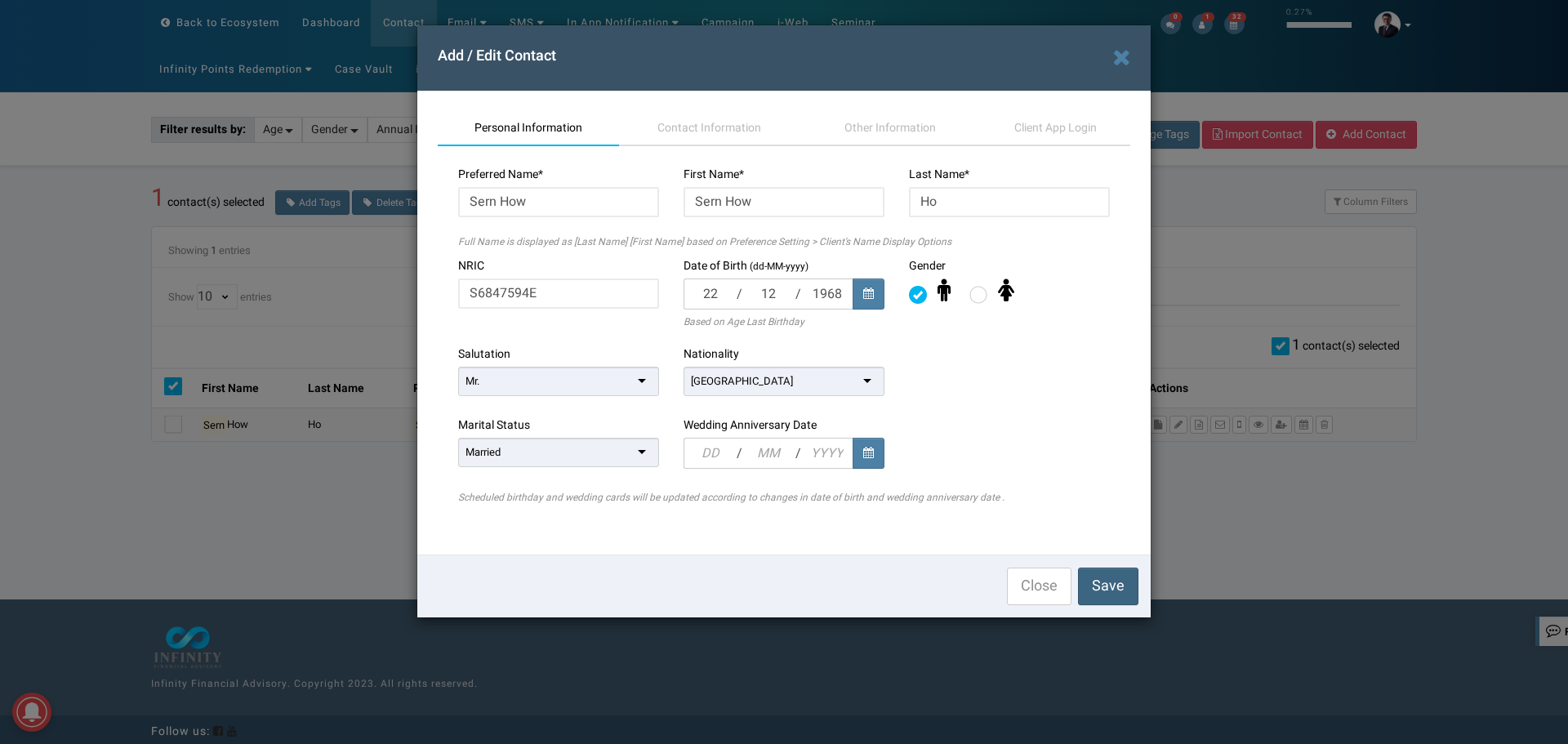
click at [1110, 585] on span "Save" at bounding box center [1108, 586] width 33 height 22
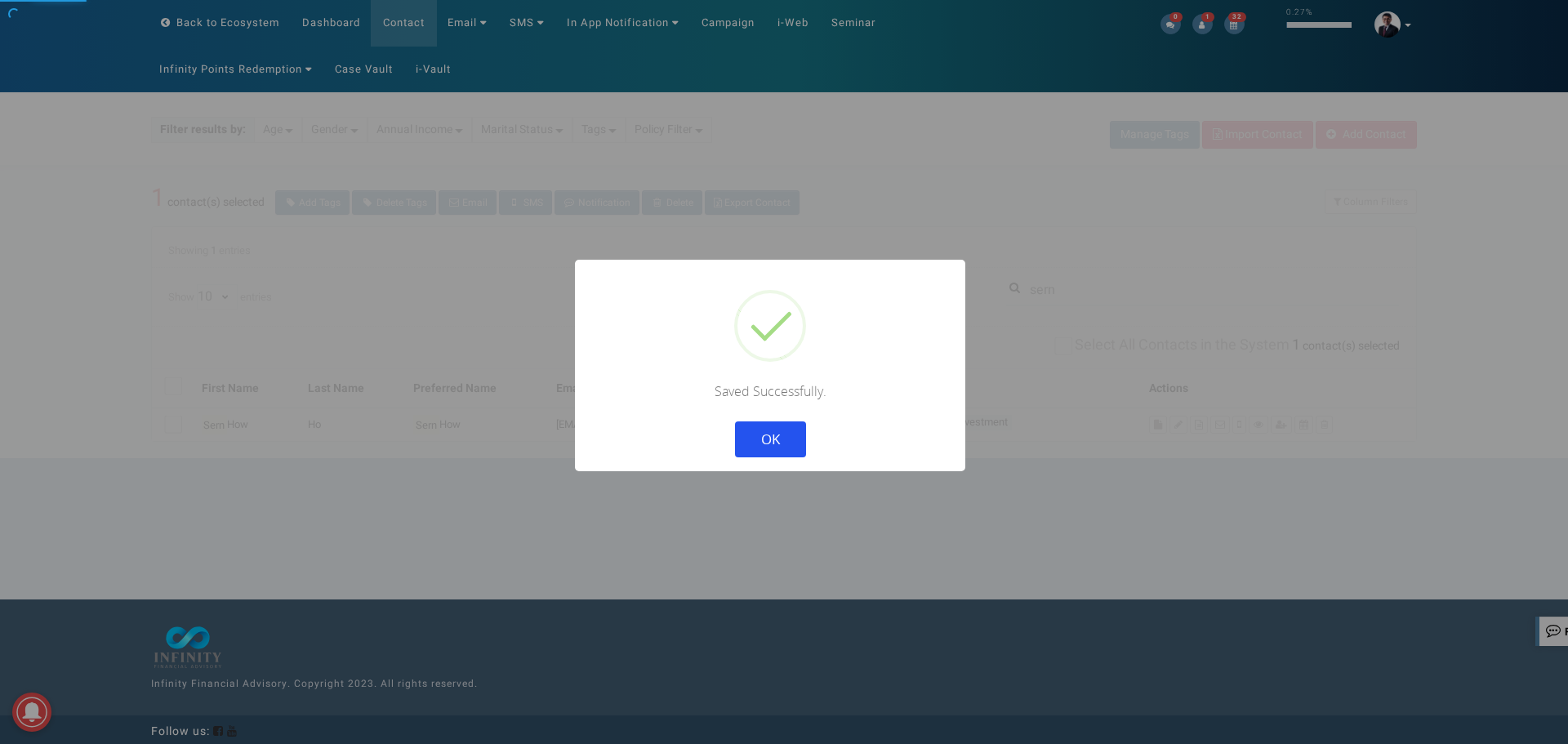
click at [735, 422] on button "OK" at bounding box center [771, 439] width 71 height 36
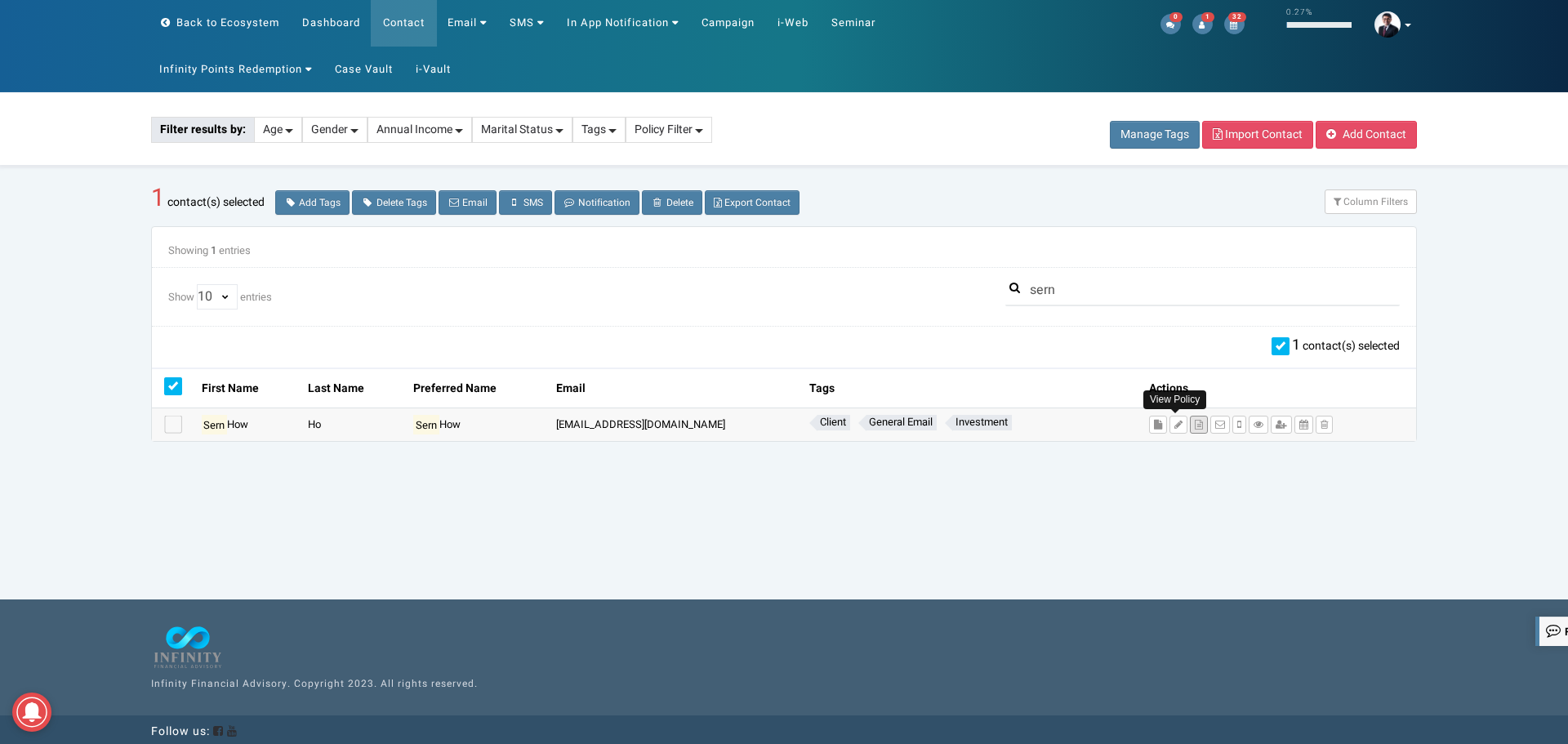
click at [1195, 430] on icon at bounding box center [1199, 425] width 8 height 10
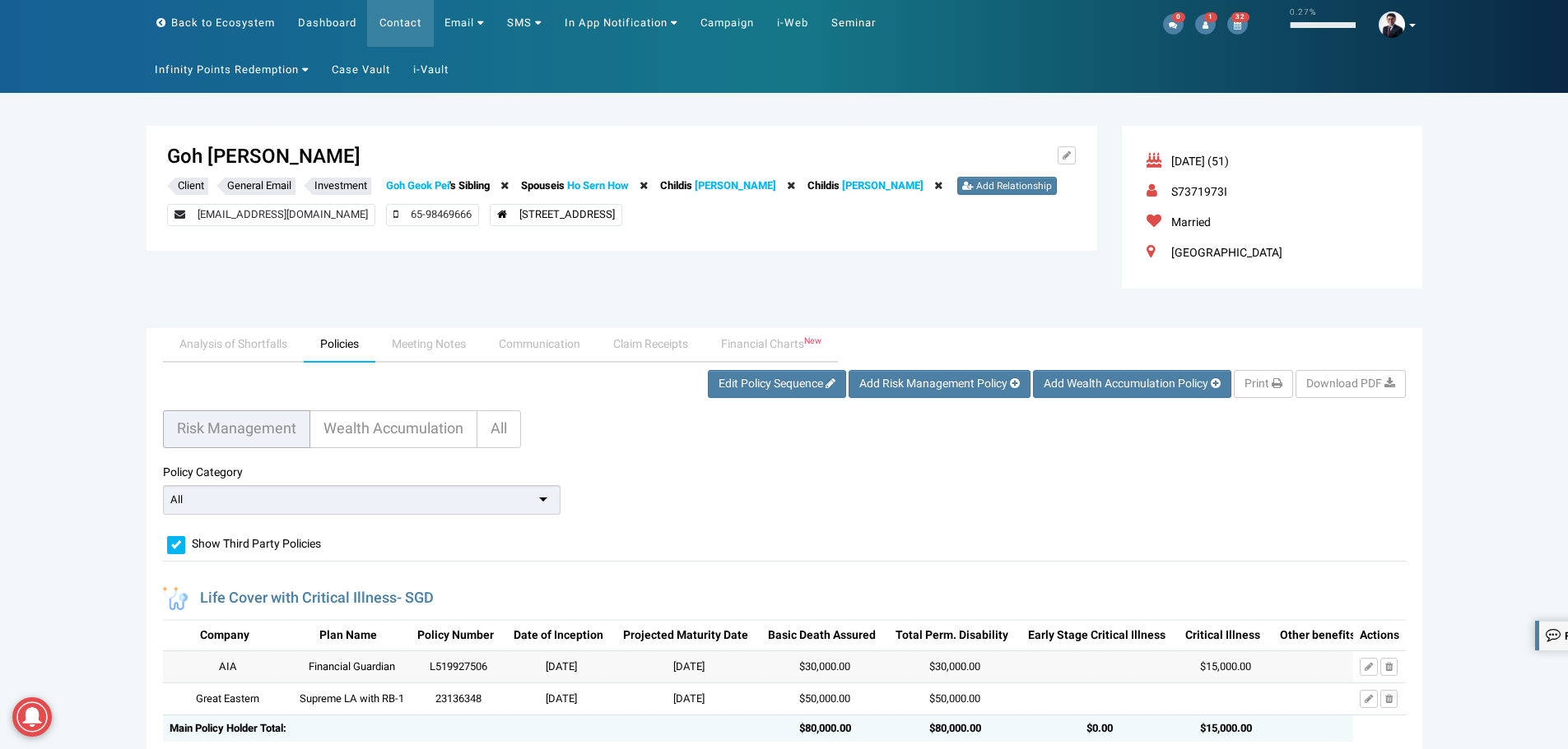
click at [622, 210] on span "[STREET_ADDRESS]" at bounding box center [555, 215] width 132 height 22
copy span "544831"
